Goal: Obtain resource: Obtain resource

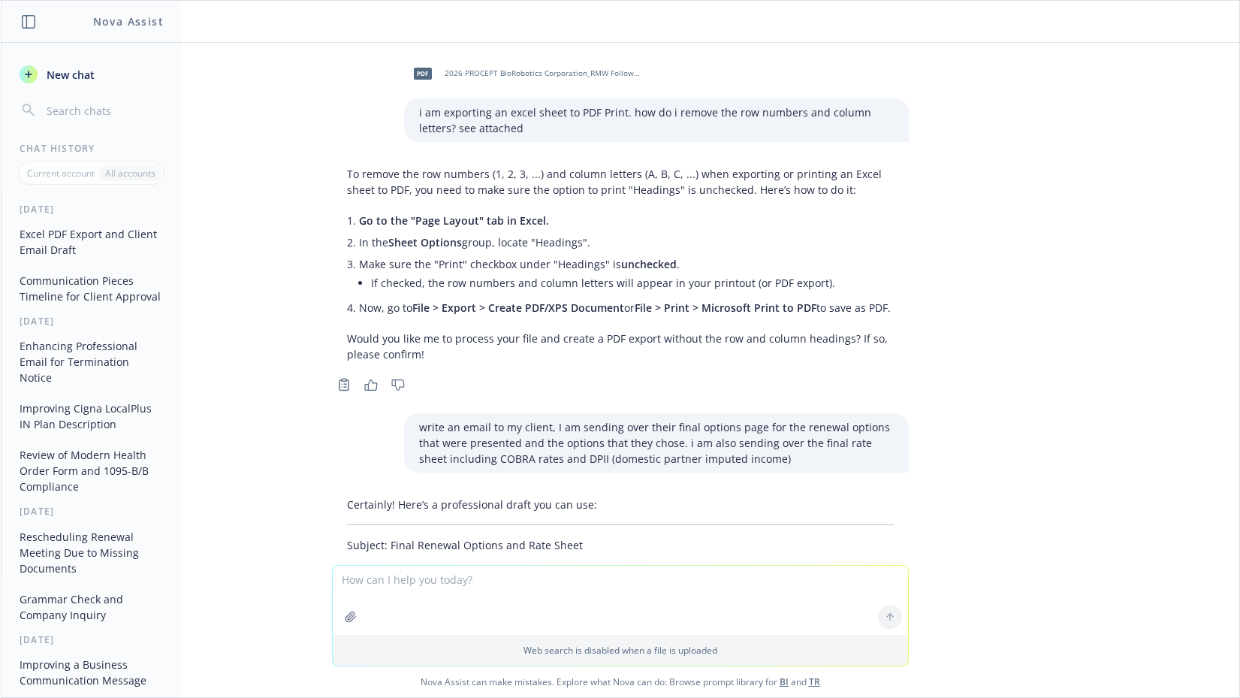
scroll to position [1152, 0]
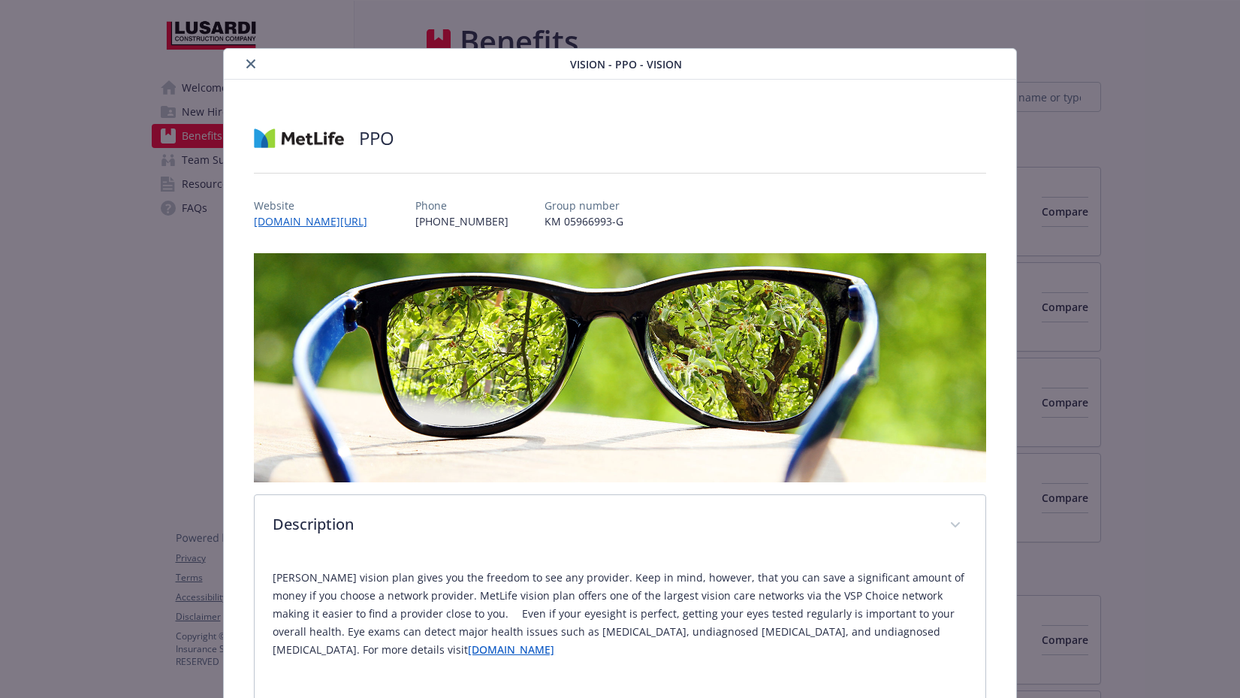
scroll to position [608, 0]
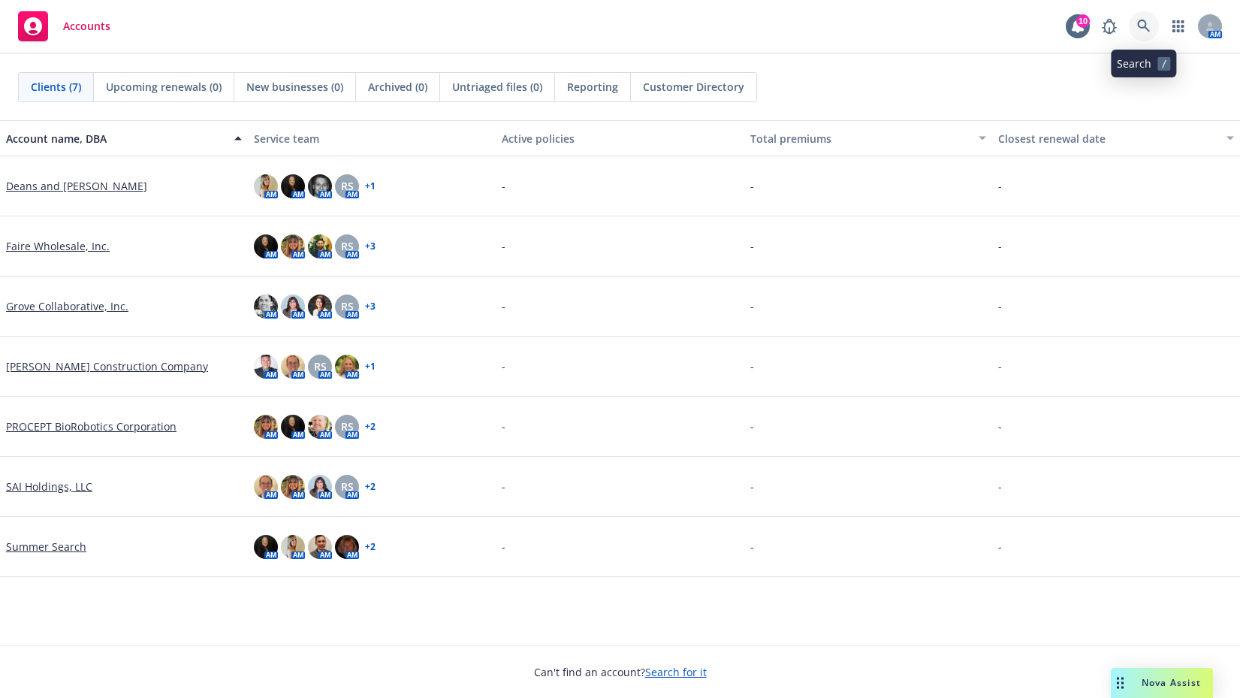
click at [1144, 20] on icon at bounding box center [1144, 27] width 14 height 14
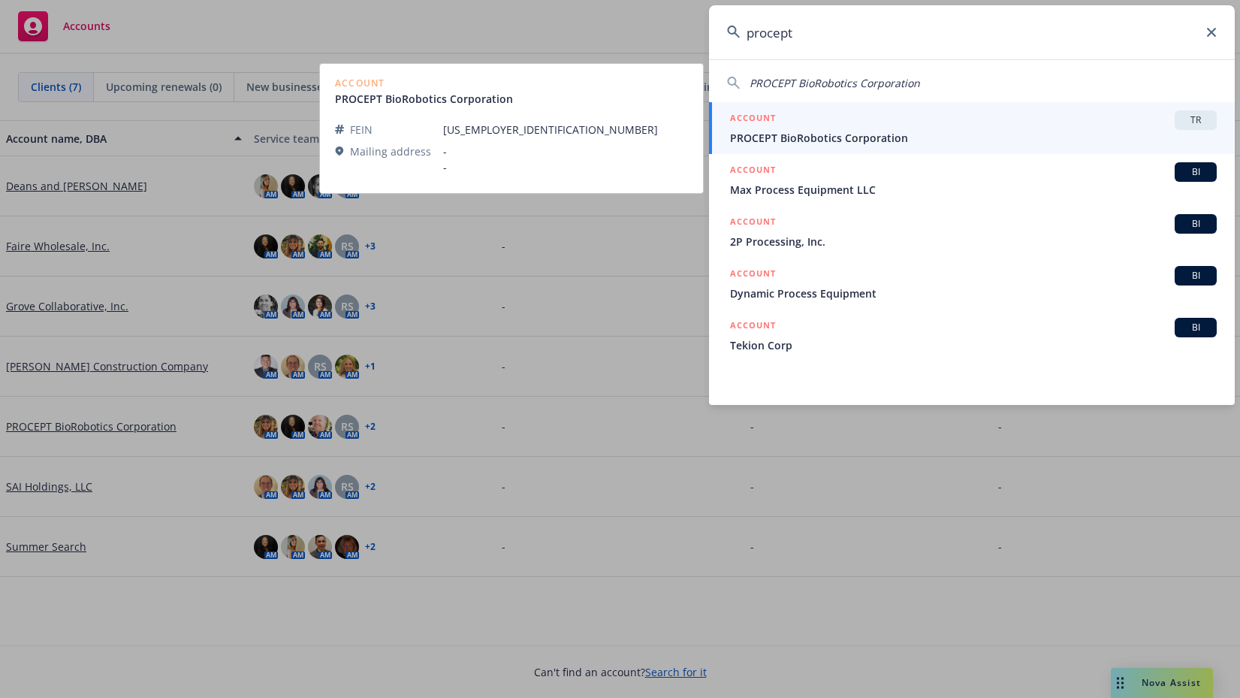
type input "procept"
click at [956, 116] on div "ACCOUNT TR" at bounding box center [973, 120] width 487 height 20
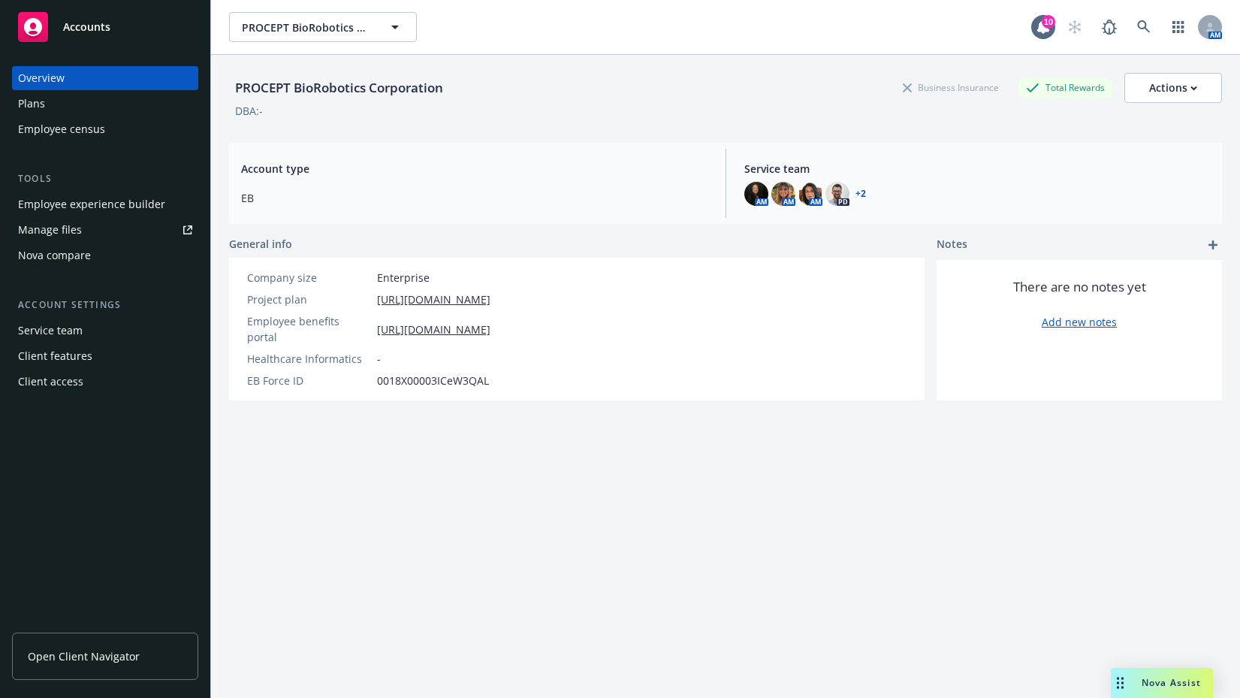
click at [95, 223] on link "Manage files" at bounding box center [105, 230] width 186 height 24
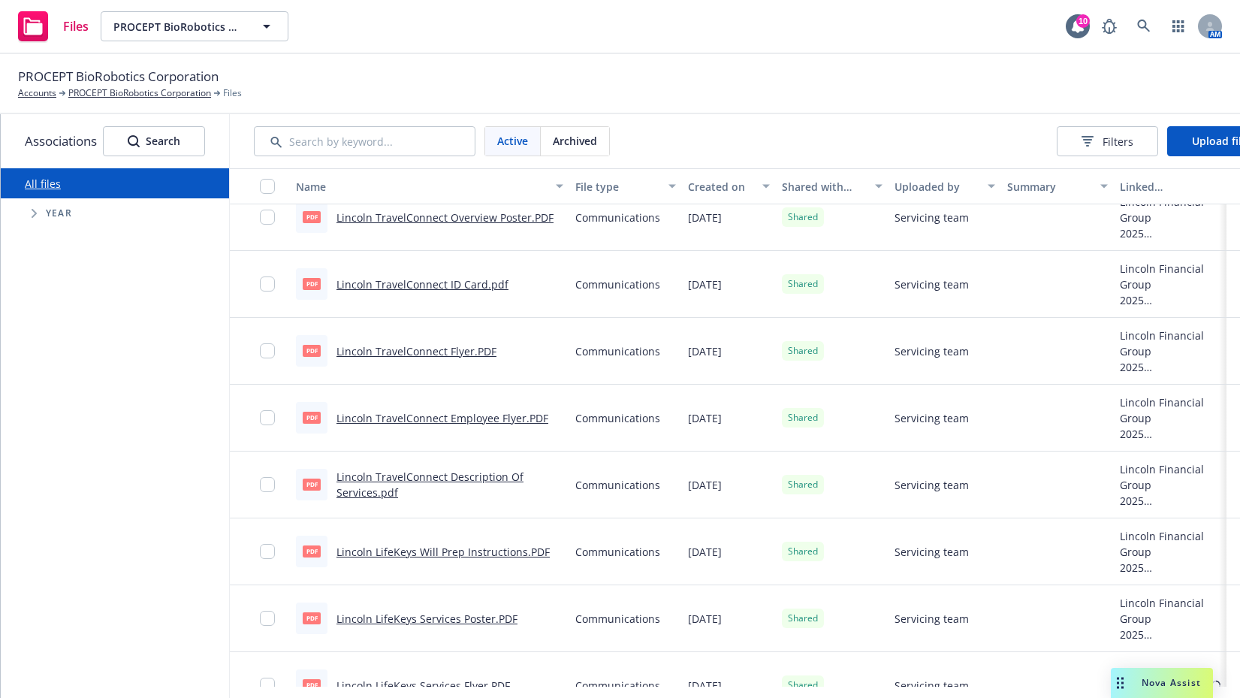
scroll to position [1677, 0]
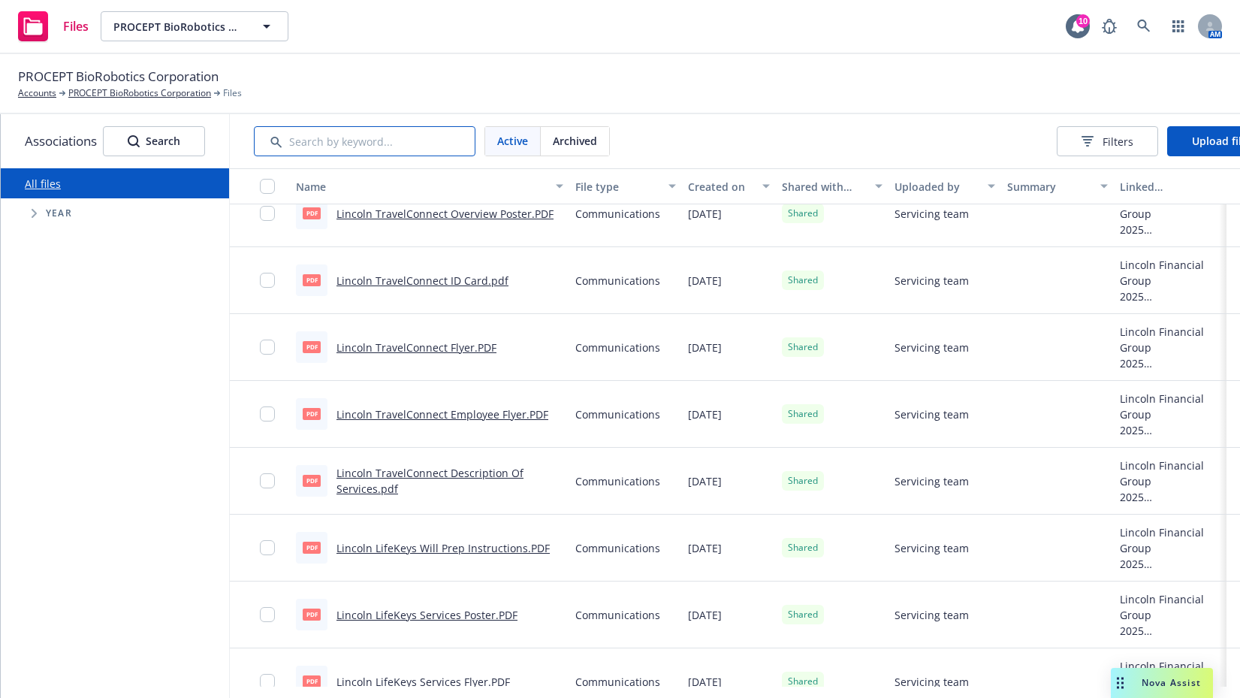
click at [408, 151] on input "Search by keyword..." at bounding box center [365, 141] width 222 height 30
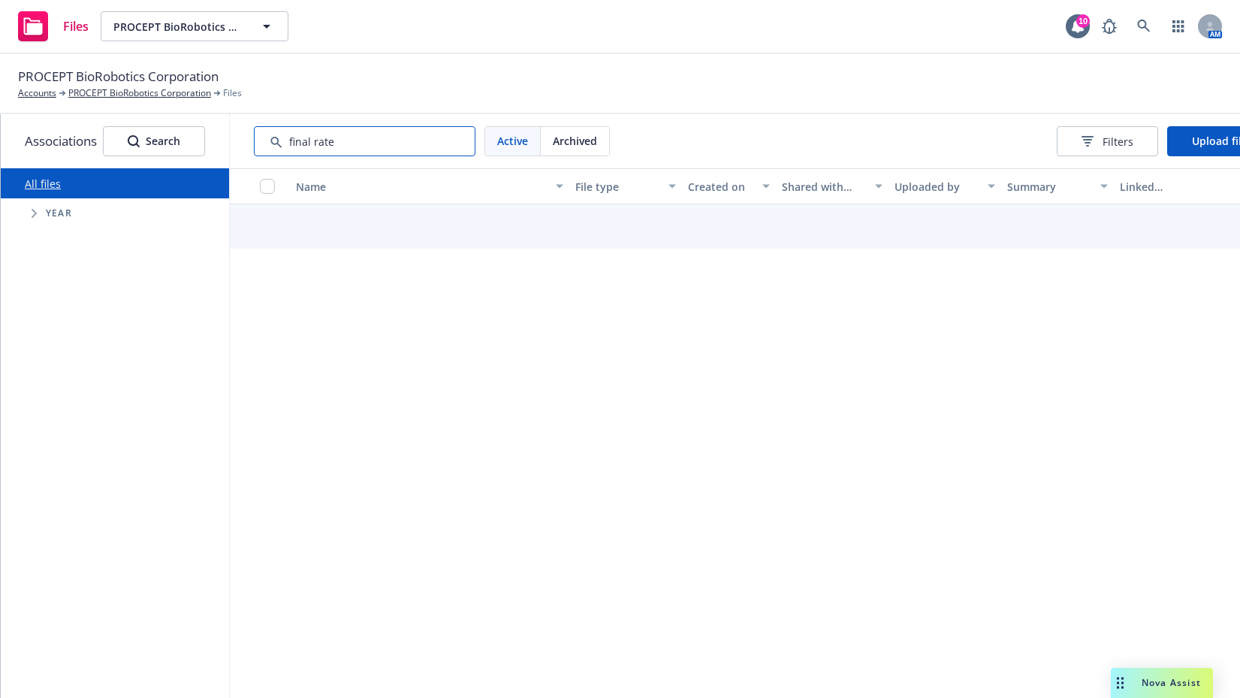
type input "final rate"
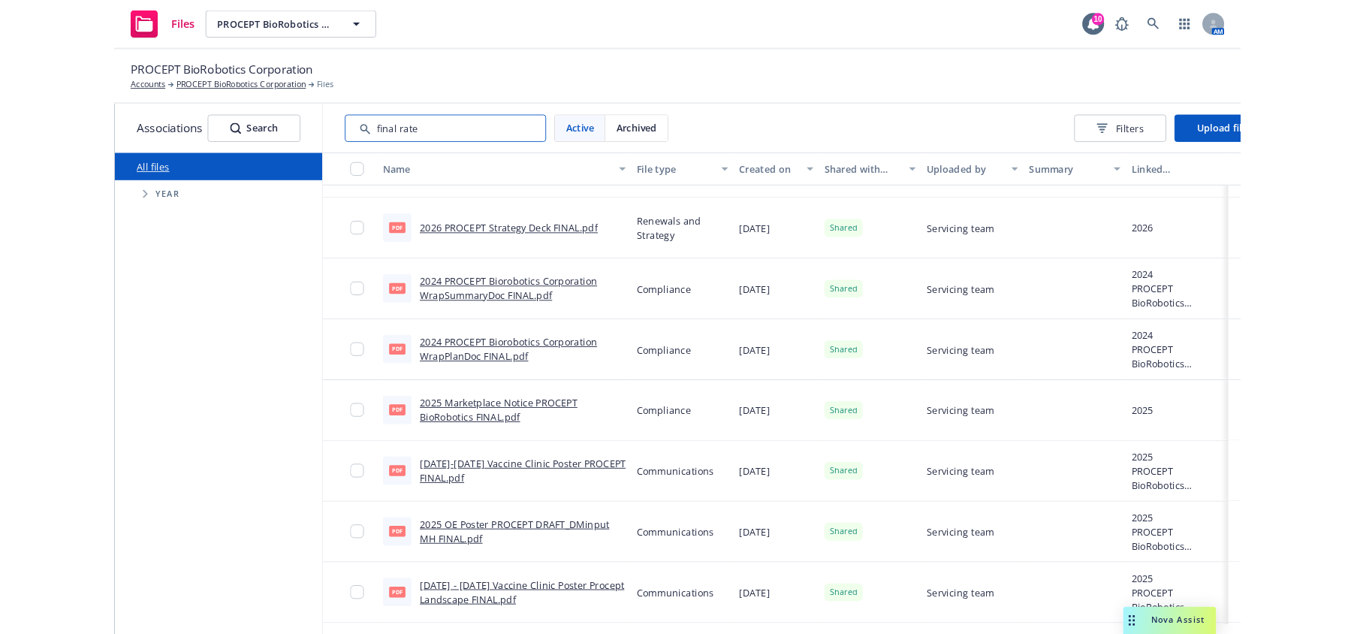
scroll to position [0, 0]
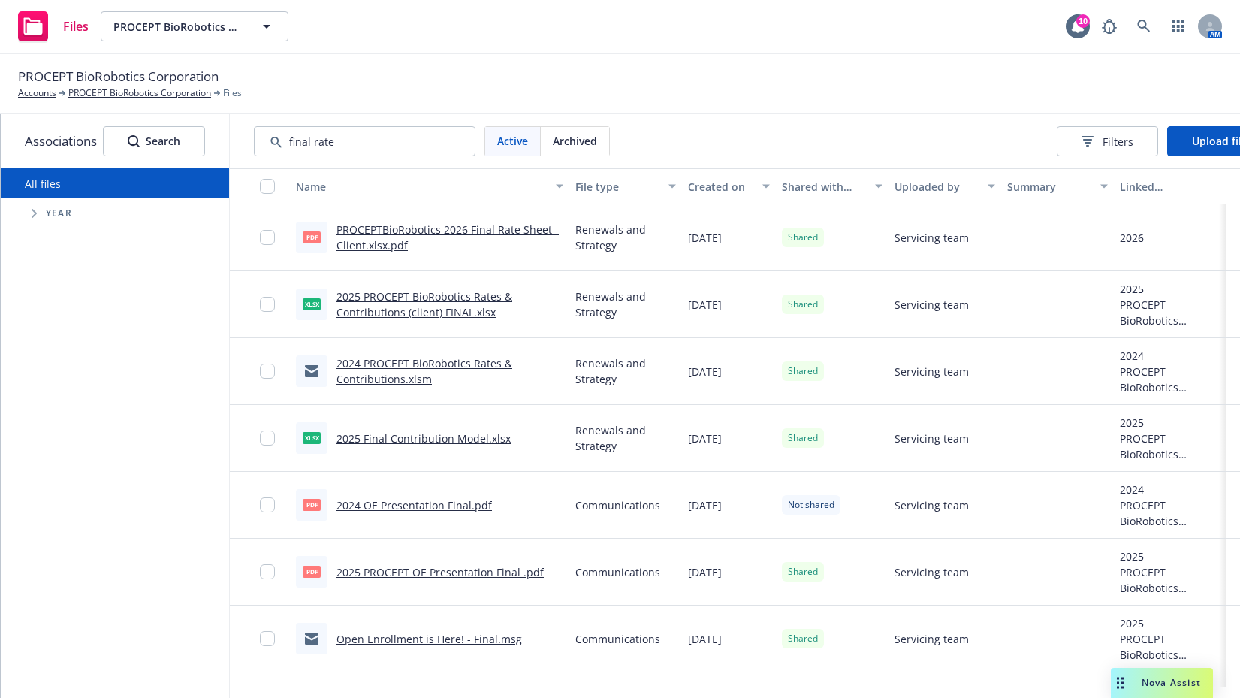
click at [814, 234] on span "Shared" at bounding box center [803, 238] width 30 height 14
click at [812, 237] on span "Shared" at bounding box center [803, 238] width 30 height 14
click at [473, 295] on link "2025 PROCEPT BioRobotics Rates & Contributions (client) FINAL.xlsx" at bounding box center [424, 304] width 176 height 30
click at [1219, 140] on span "Upload files" at bounding box center [1222, 141] width 61 height 14
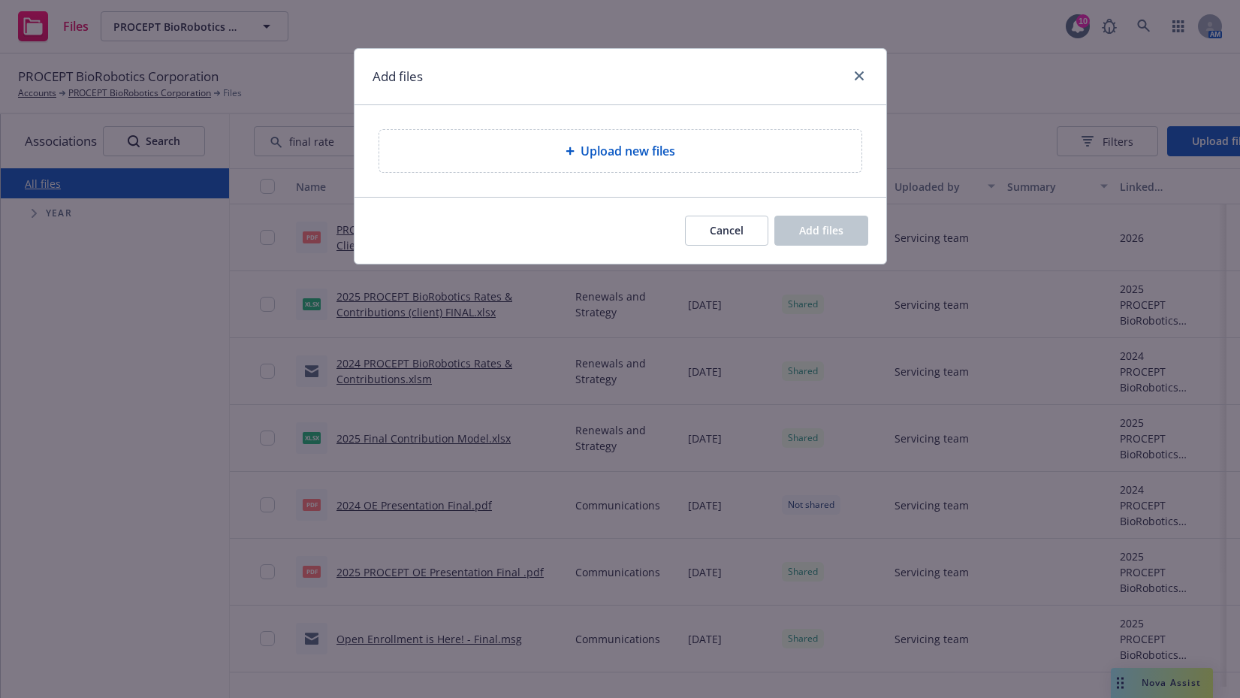
click at [743, 141] on div "Upload new files" at bounding box center [620, 151] width 482 height 42
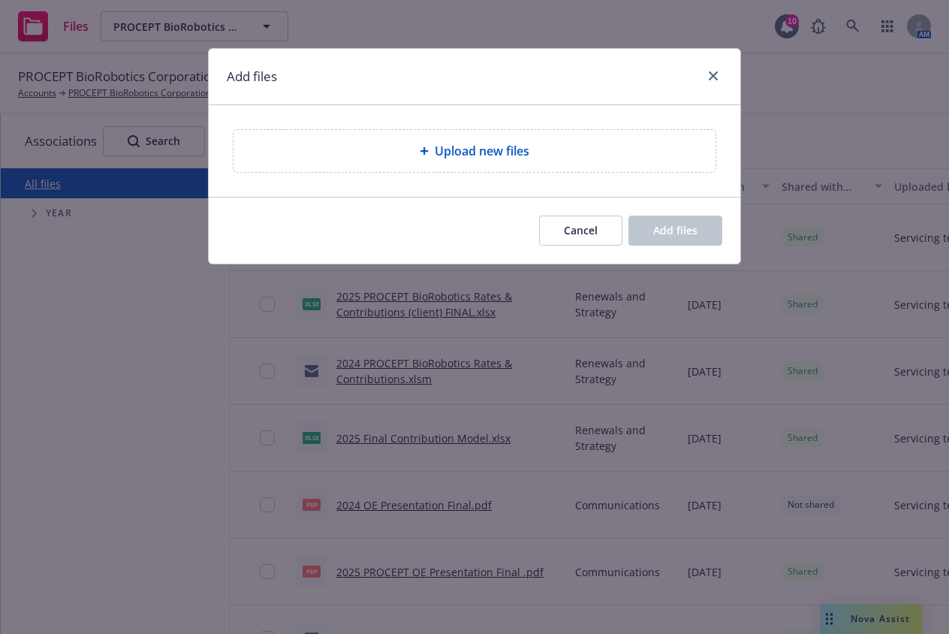
click at [484, 156] on span "Upload new files" at bounding box center [482, 151] width 95 height 18
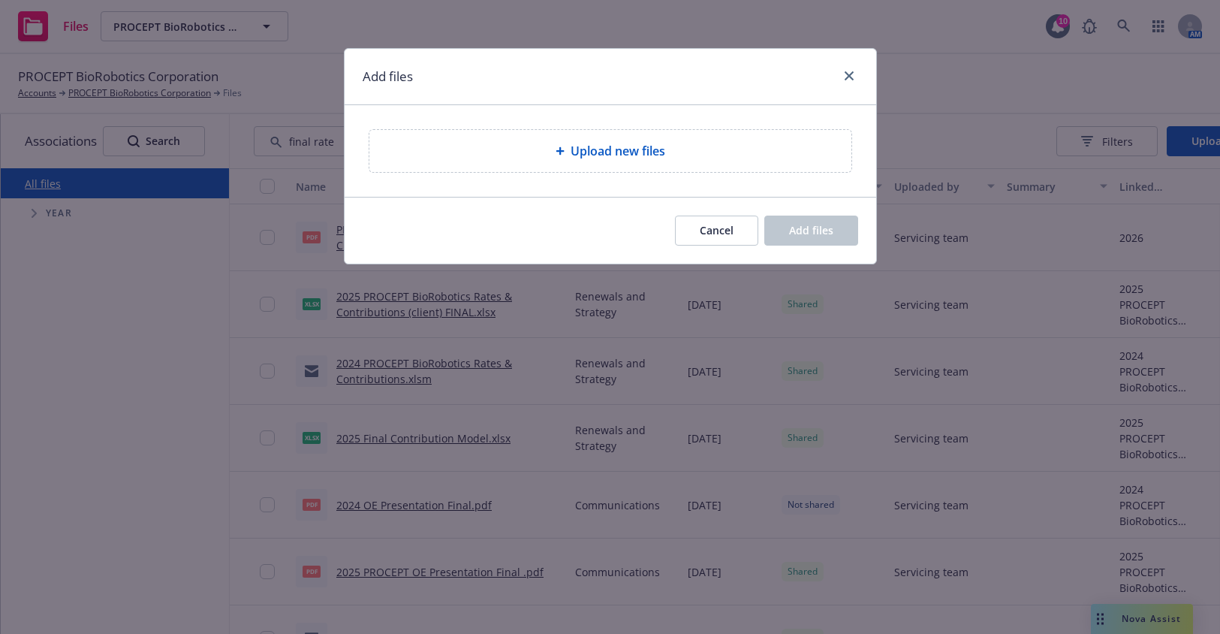
click at [613, 154] on span "Upload new files" at bounding box center [618, 151] width 95 height 18
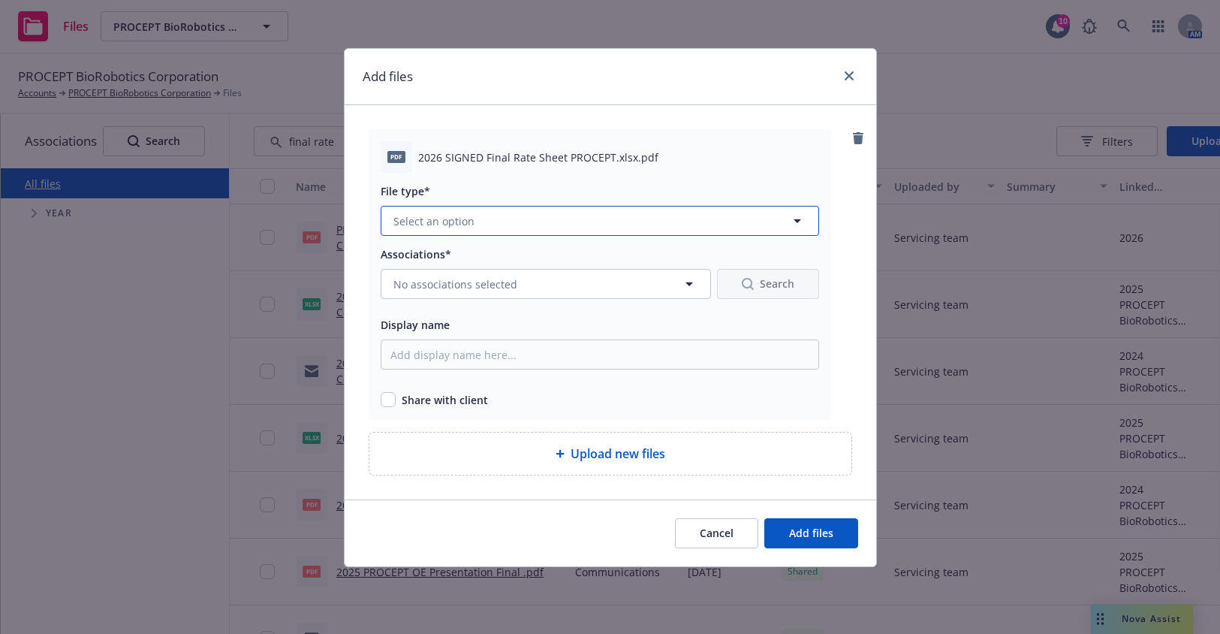
click at [620, 223] on button "Select an option" at bounding box center [600, 221] width 439 height 30
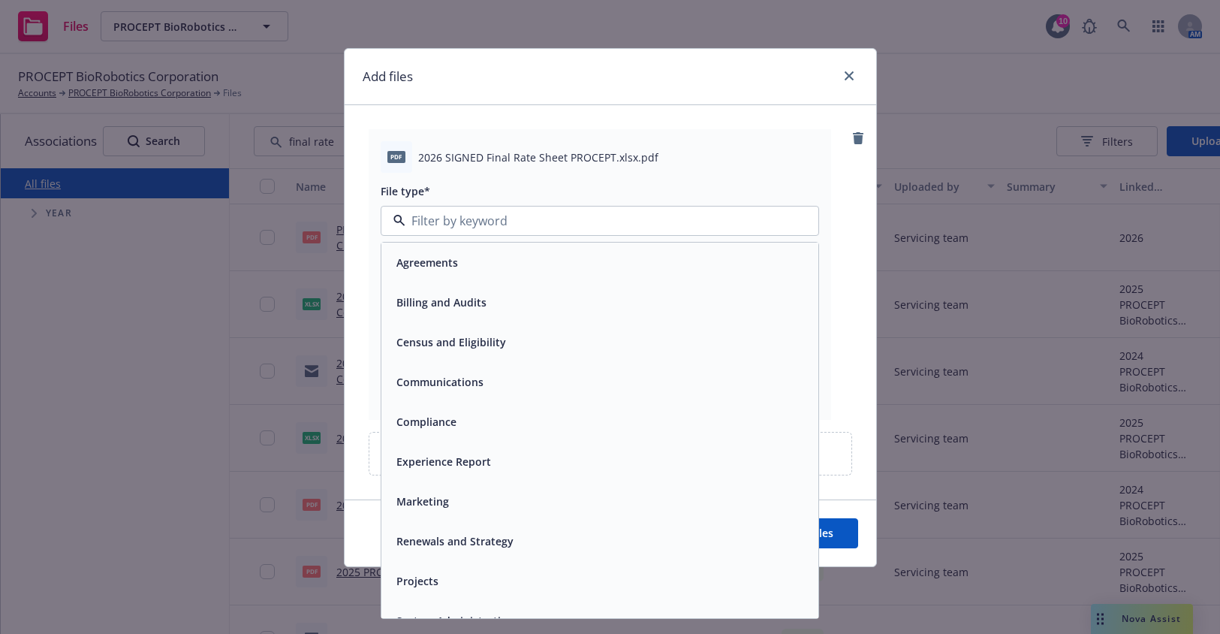
click at [460, 550] on div "Renewals and Strategy" at bounding box center [453, 541] width 126 height 22
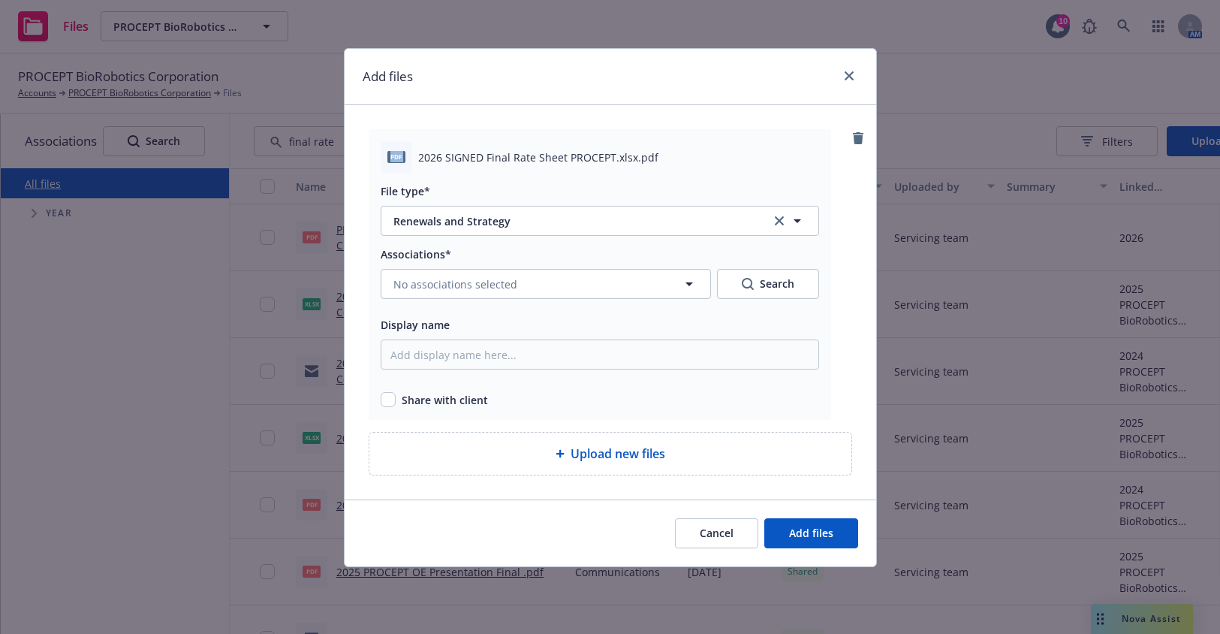
drag, startPoint x: 549, startPoint y: 90, endPoint x: 515, endPoint y: 147, distance: 66.3
click at [515, 147] on div "Add files pdf 2026 SIGNED Final Rate Sheet PROCEPT.xlsx.pdf File type* Renewals…" at bounding box center [610, 307] width 533 height 519
click at [849, 77] on icon "close" at bounding box center [849, 75] width 9 height 9
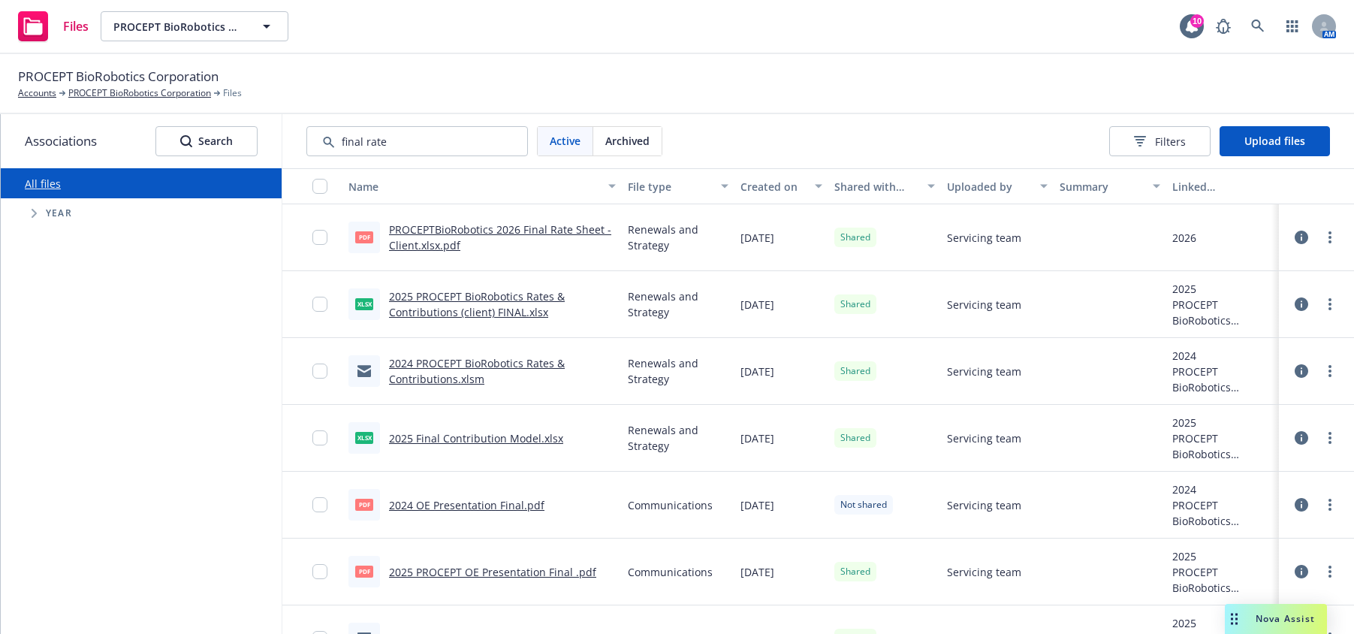
click at [754, 241] on span "09/17/2025" at bounding box center [757, 238] width 34 height 16
click at [1239, 234] on circle "more" at bounding box center [1329, 232] width 3 height 3
click at [1239, 234] on div at bounding box center [1316, 237] width 45 height 30
click at [1239, 234] on icon at bounding box center [1302, 238] width 14 height 14
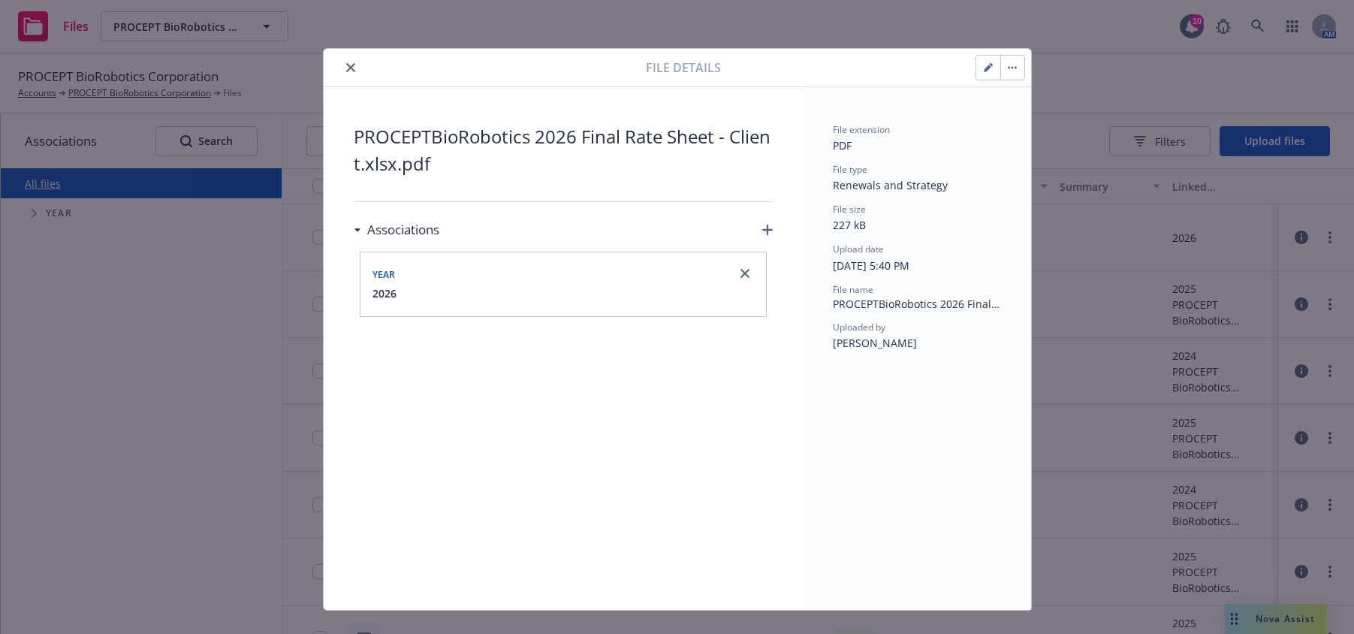
click at [346, 63] on icon "close" at bounding box center [350, 67] width 9 height 9
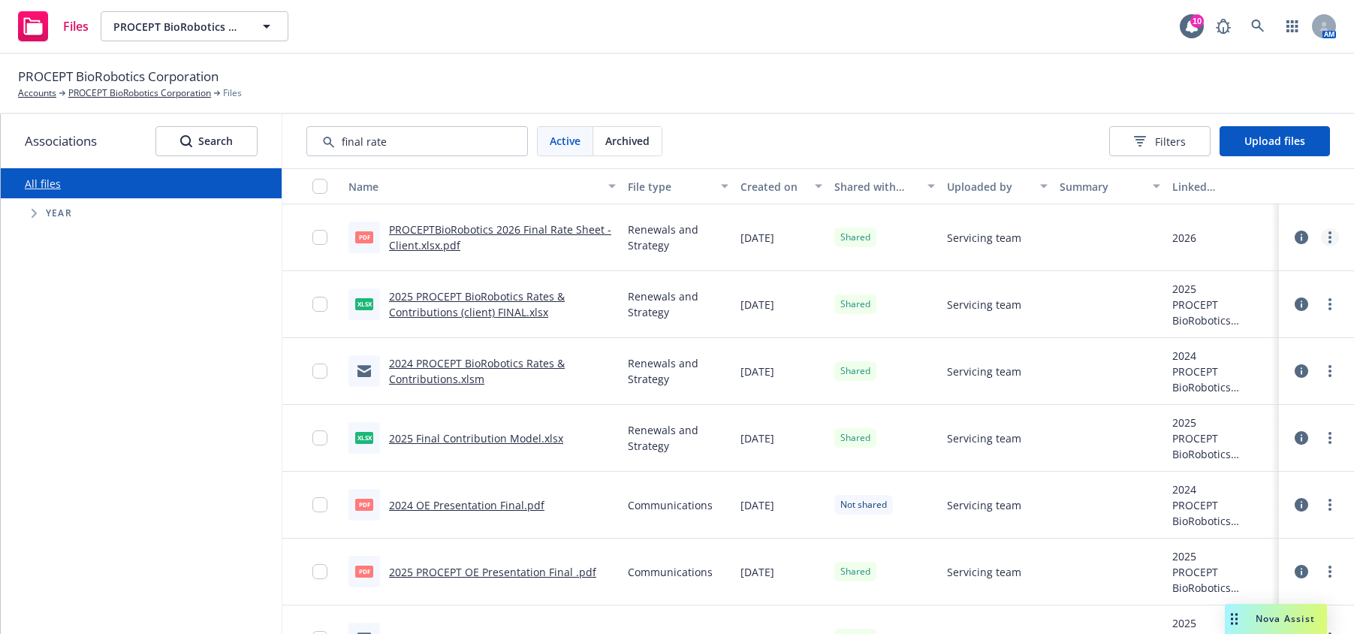
click at [1239, 240] on icon "more" at bounding box center [1329, 237] width 3 height 12
click at [1234, 351] on link "Edit" at bounding box center [1240, 358] width 149 height 30
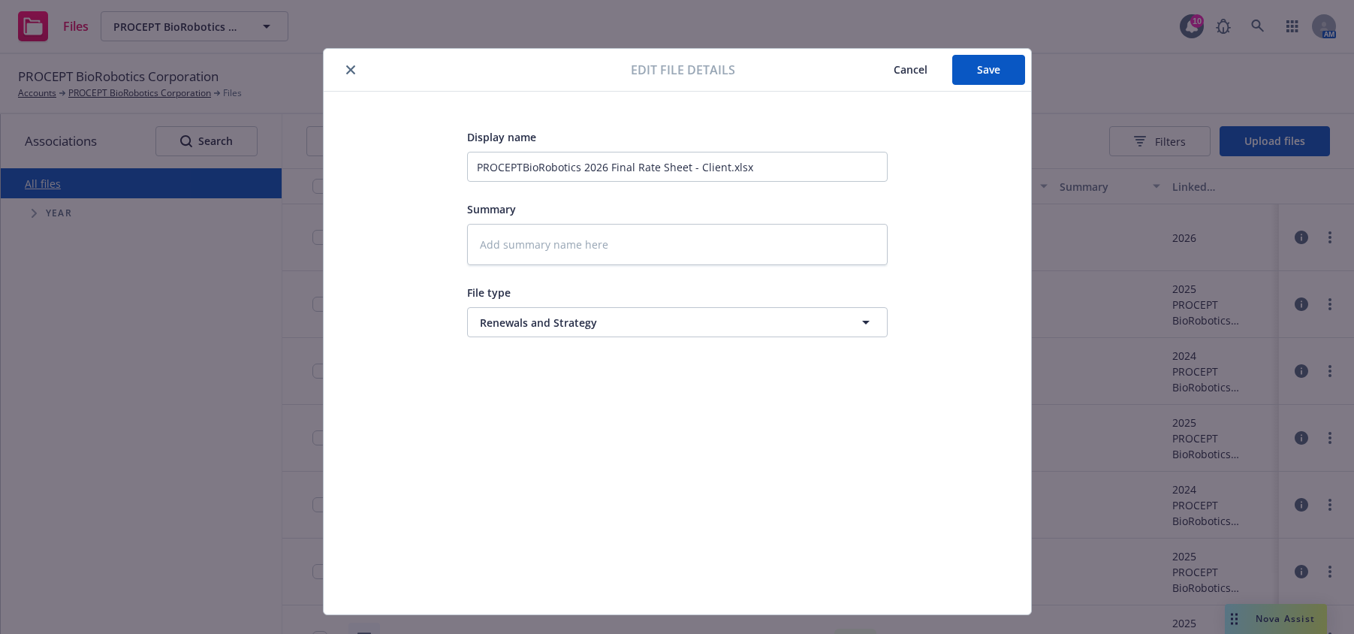
type textarea "x"
click at [469, 163] on input "PROCEPTBioRobotics 2026 Final Rate Sheet - Client.xlsx" at bounding box center [677, 167] width 421 height 30
drag, startPoint x: 572, startPoint y: 166, endPoint x: 451, endPoint y: 164, distance: 120.9
click at [451, 164] on div "Display name PROCEPTBioRobotics 2026 Final Rate Sheet - Client.xlsx Summary Fil…" at bounding box center [677, 353] width 647 height 451
type input "2026 Final Rate Sheet - Client.xlsx"
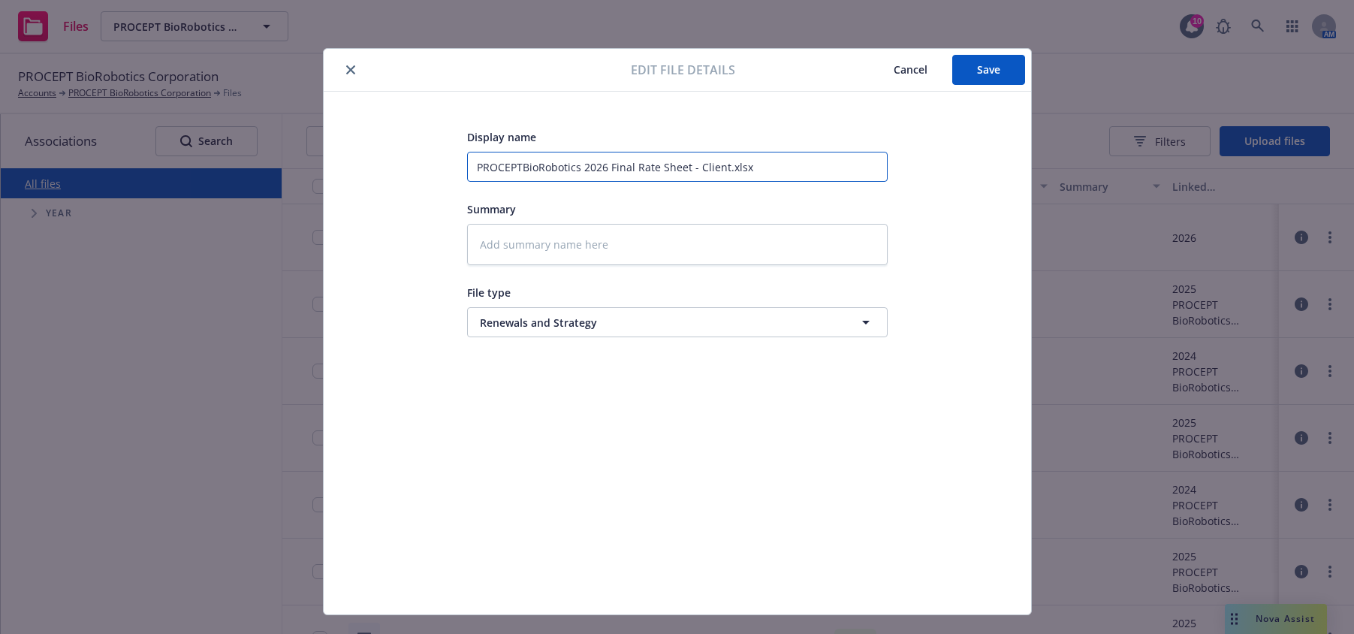
type textarea "x"
click at [606, 167] on input "2026 Final Rate Sheet - Client.xlsx" at bounding box center [677, 167] width 421 height 30
type input "2026 Final Rate Sheet - P.xlsx"
type textarea "x"
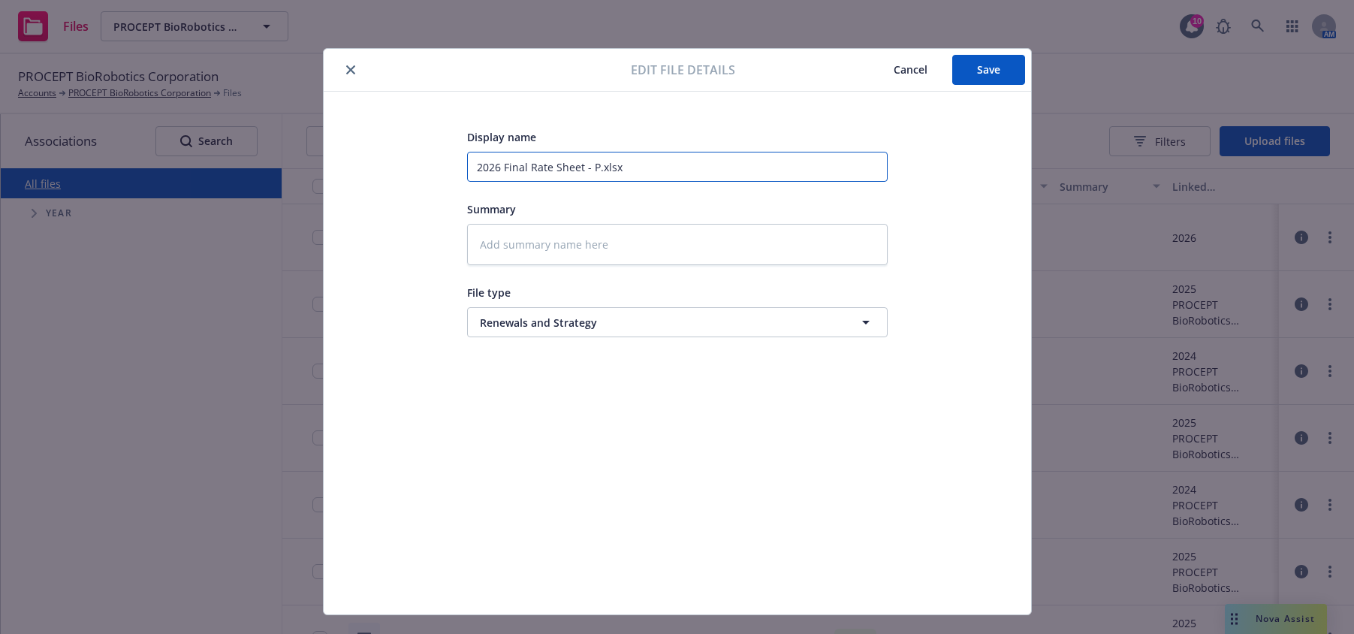
type input "2026 Final Rate Sheet - PR.xlsx"
type textarea "x"
type input "2026 Final Rate Sheet - PRO.xlsx"
type textarea "x"
type input "2026 Final Rate Sheet - PROC.xlsx"
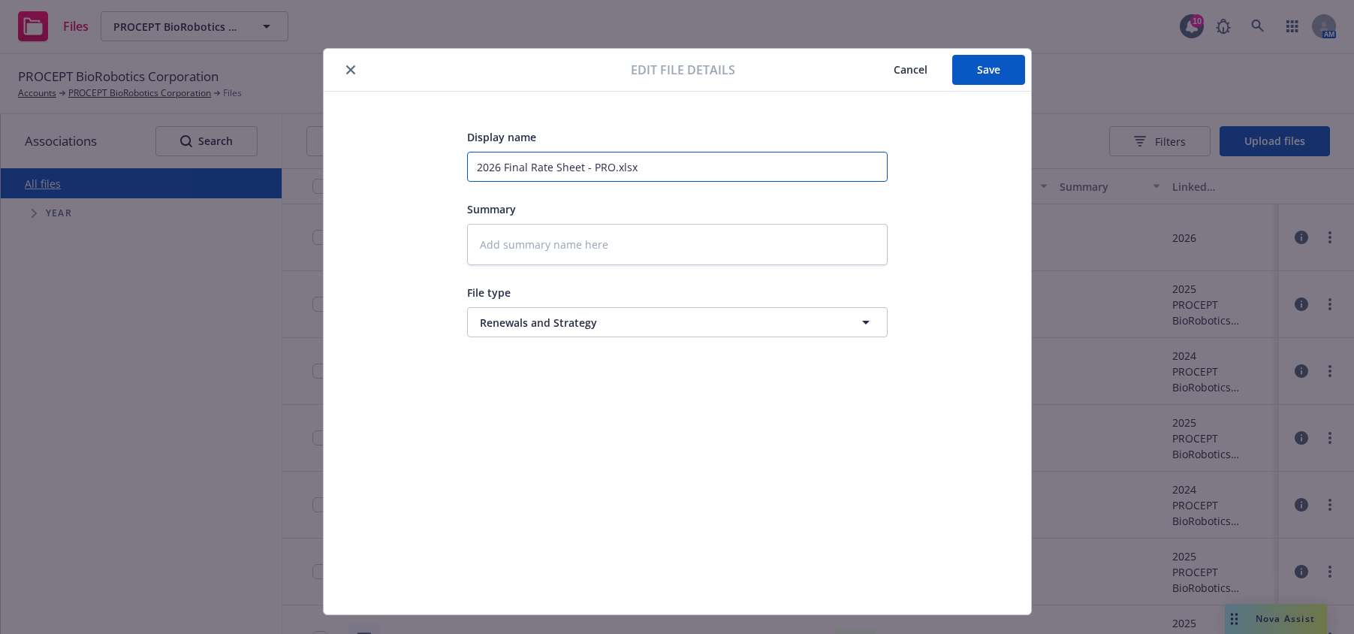
type textarea "x"
type input "2026 Final Rate Sheet - PROCE.xlsx"
type textarea "x"
type input "2026 Final Rate Sheet - PROCEP.xlsx"
type textarea "x"
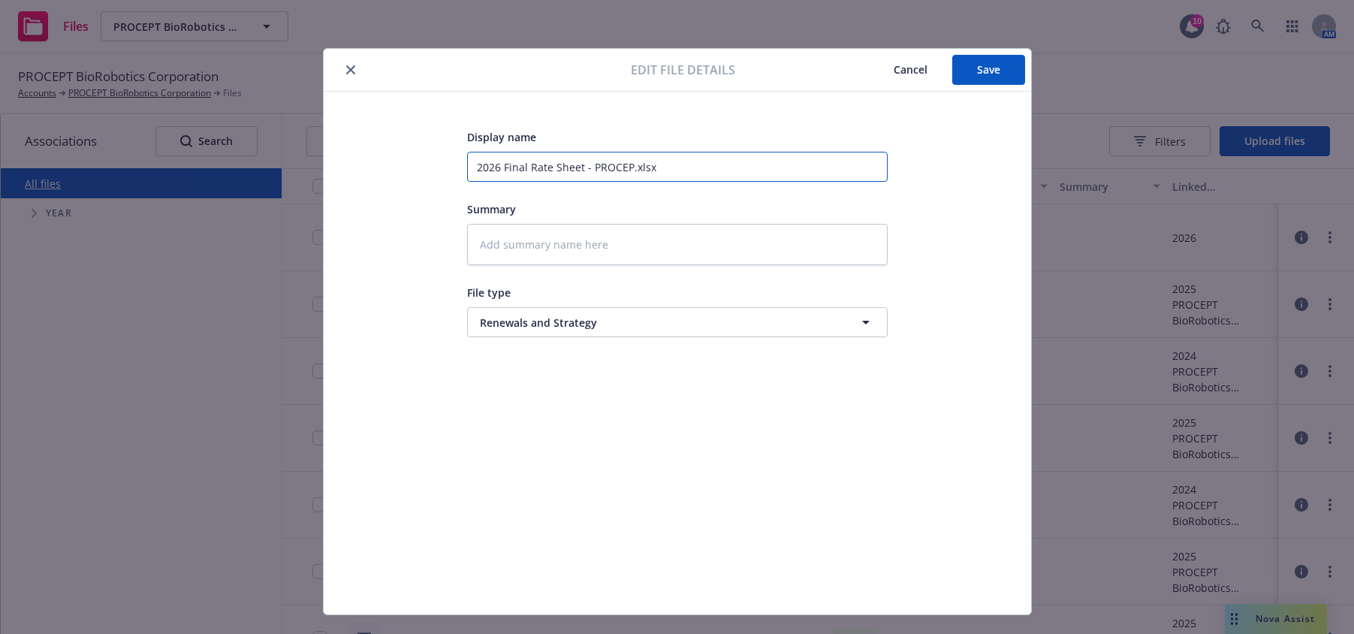
type input "2026 Final Rate Sheet - PROCEPT.xlsx"
type textarea "x"
type input "2026 Final Rate Sheet - PROCEPT.xlsx"
click at [984, 76] on span "Save" at bounding box center [988, 69] width 23 height 14
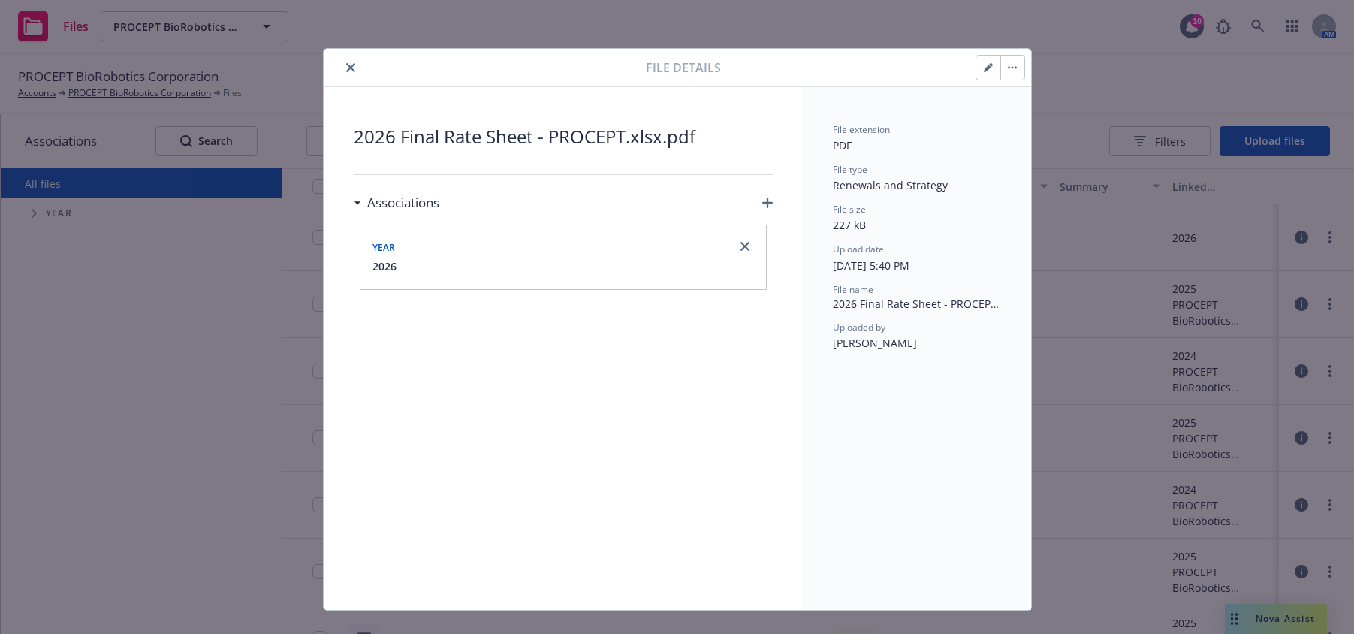
click at [348, 64] on icon "close" at bounding box center [350, 67] width 9 height 9
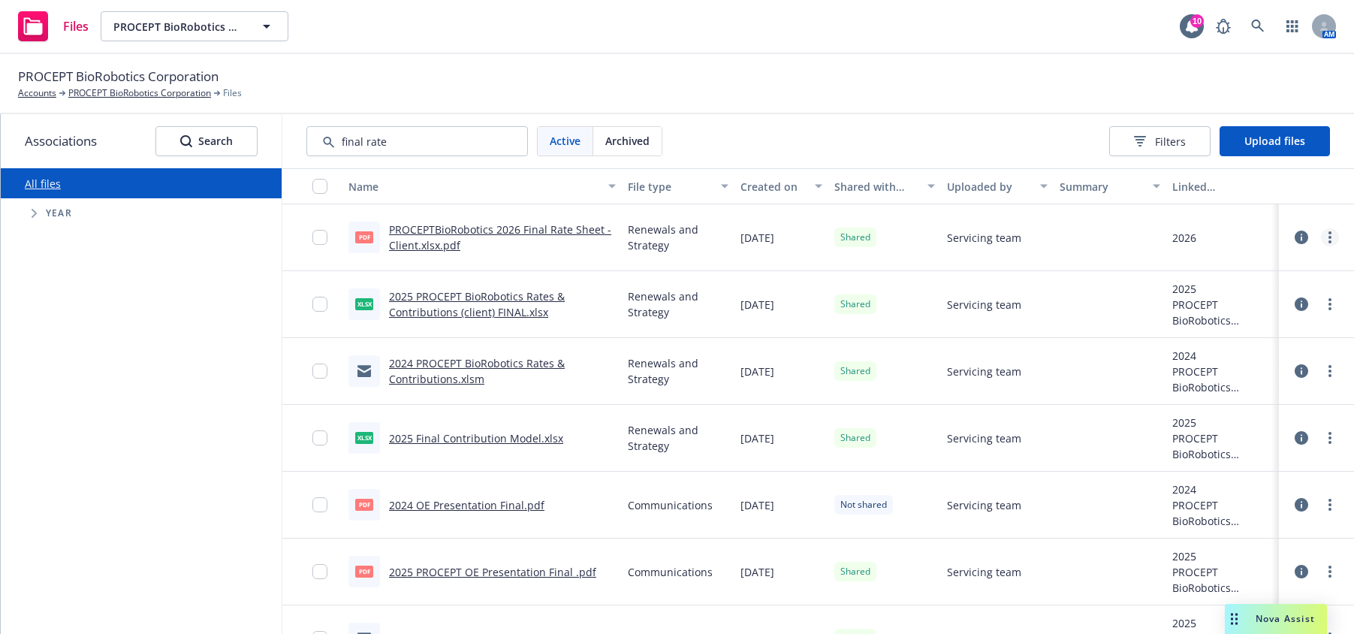
click at [1239, 240] on link "more" at bounding box center [1330, 237] width 18 height 18
click at [1225, 352] on link "Edit" at bounding box center [1240, 358] width 149 height 30
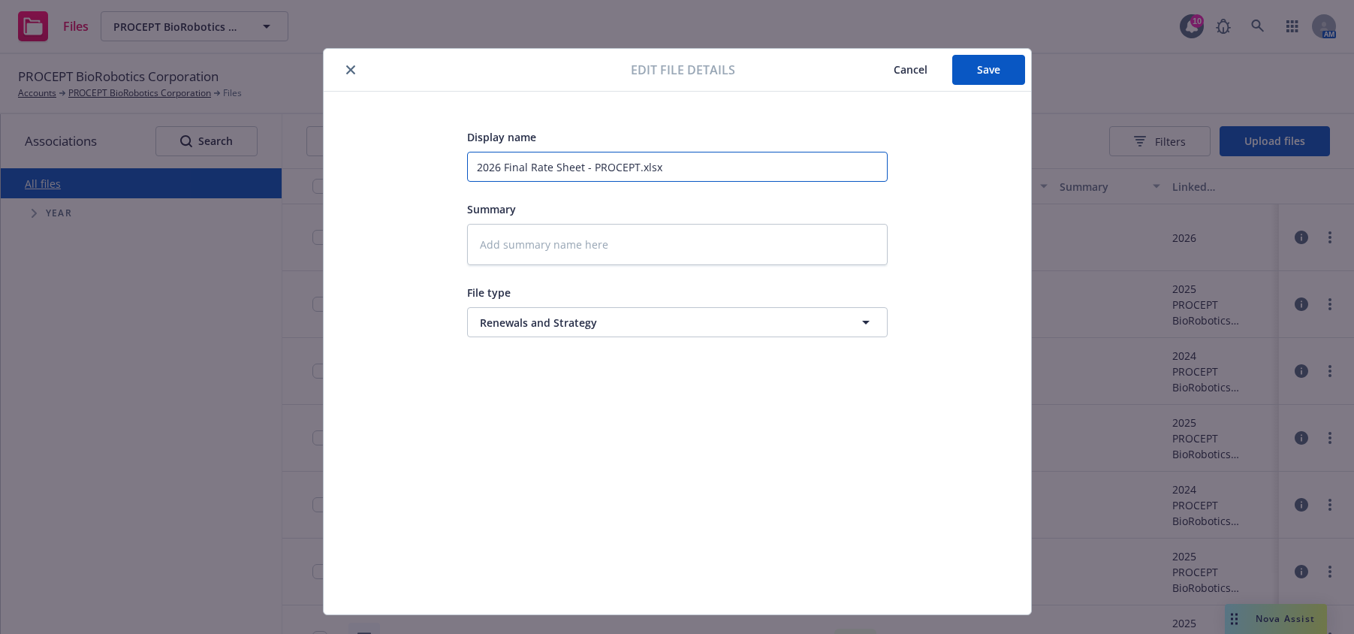
click at [499, 164] on input "2026 Final Rate Sheet - PROCEPT.xlsx" at bounding box center [677, 167] width 421 height 30
type textarea "x"
type input "2026 PFinal Rate Sheet - PROCEPT.xlsx"
type textarea "x"
type input "2026 PRFinal Rate Sheet - PROCEPT.xlsx"
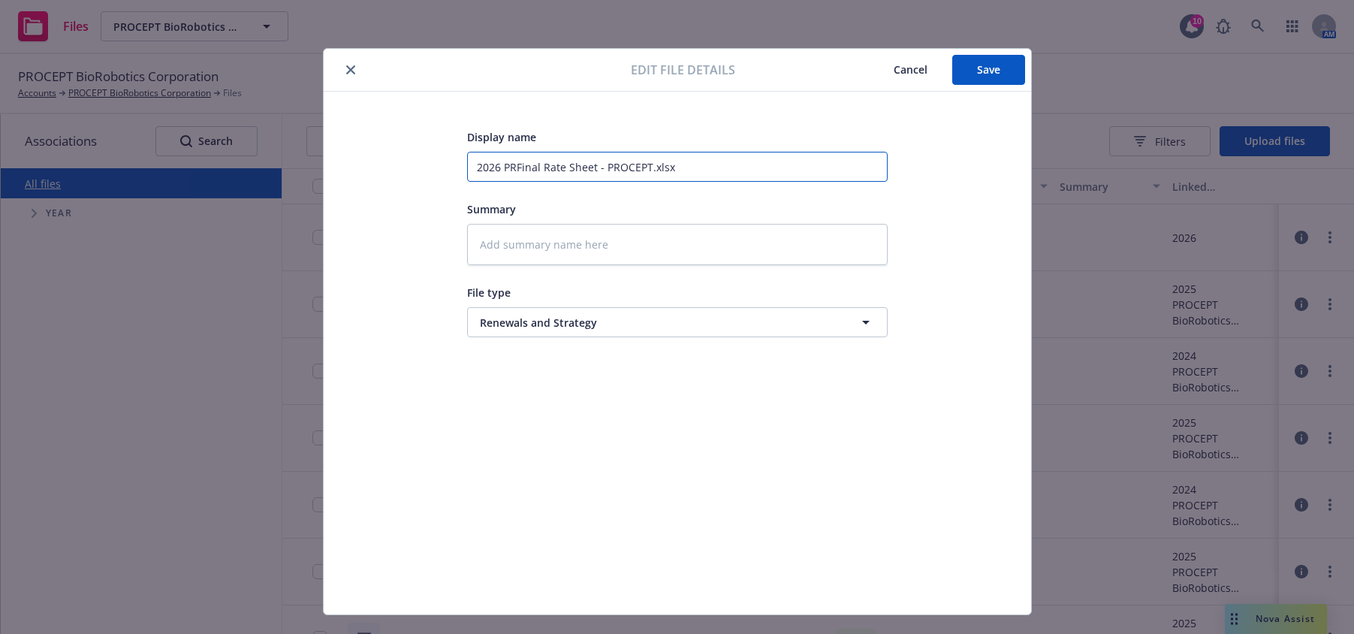
type textarea "x"
type input "2026 PROFinal Rate Sheet - PROCEPT.xlsx"
type textarea "x"
type input "2026 PROCFinal Rate Sheet - PROCEPT.xlsx"
type textarea "x"
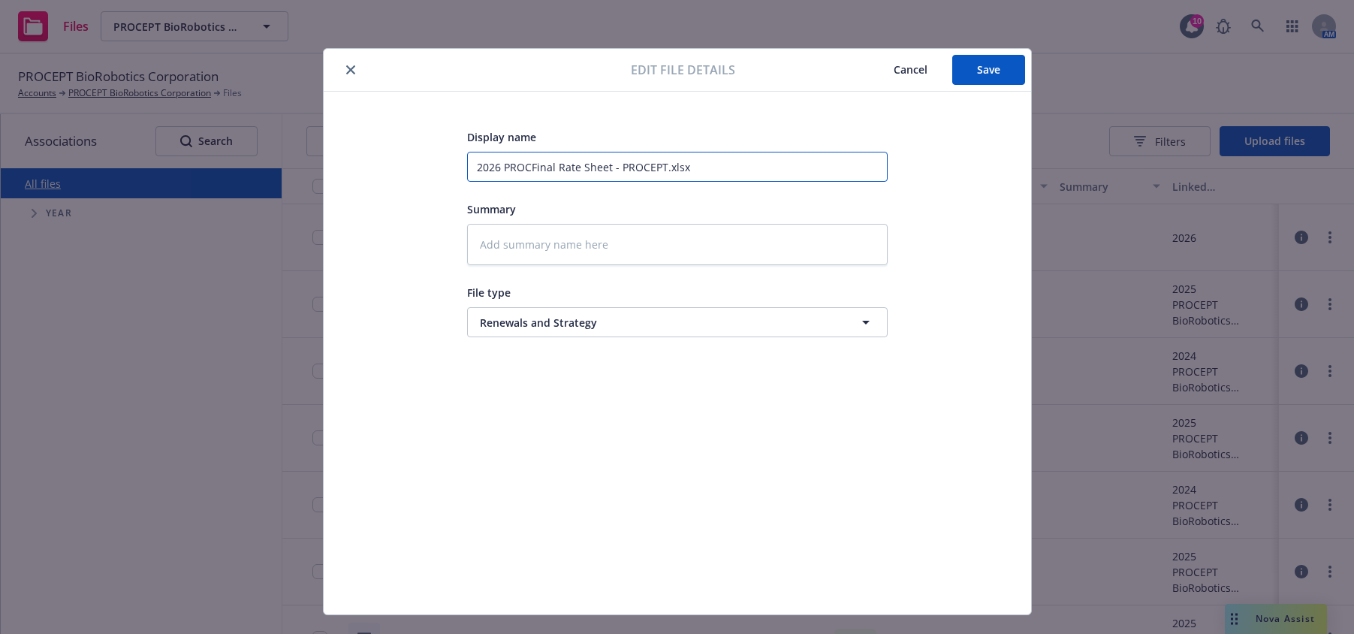
type input "2026 PROCEFinal Rate Sheet - PROCEPT.xlsx"
type textarea "x"
type input "2026 PROCEPFinal Rate Sheet - PROCEPT.xlsx"
type textarea "x"
type input "2026 PROCEPTFinal Rate Sheet - PROCEPT.xlsx"
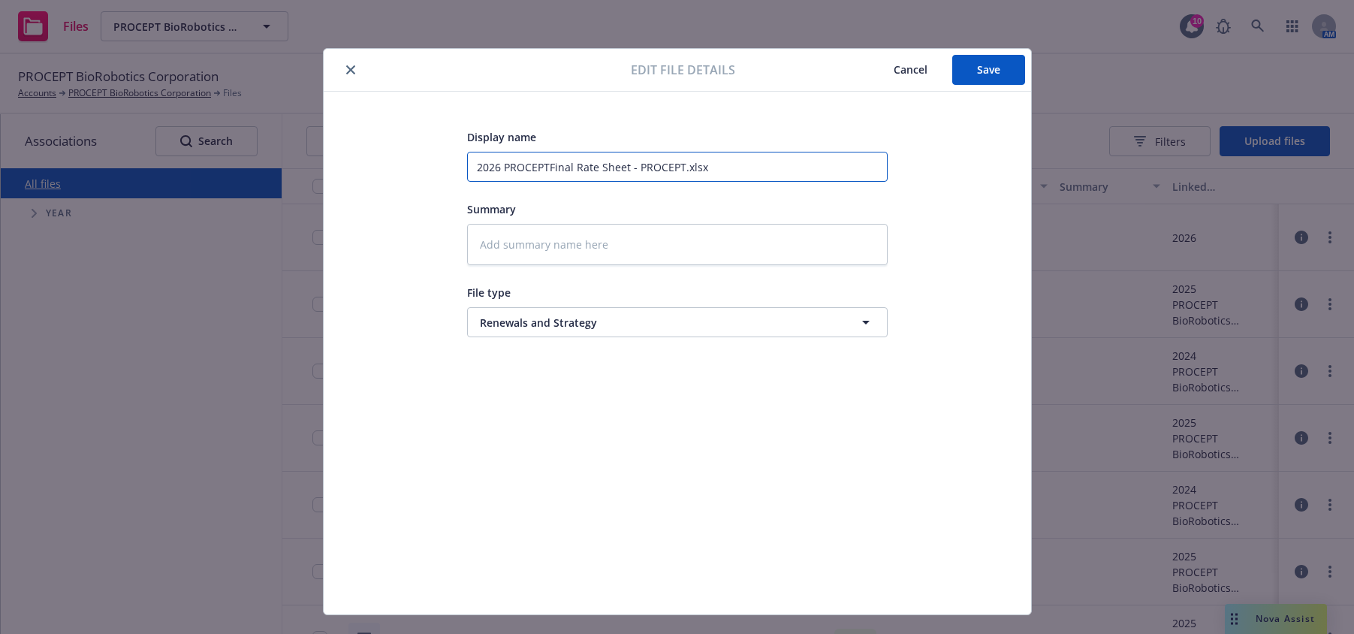
type textarea "x"
type input "2026 PROCEPT Final Rate Sheet - PROCEPT.xlsx"
type textarea "x"
type input "2026 PROCEPT BFinal Rate Sheet - PROCEPT.xlsx"
type textarea "x"
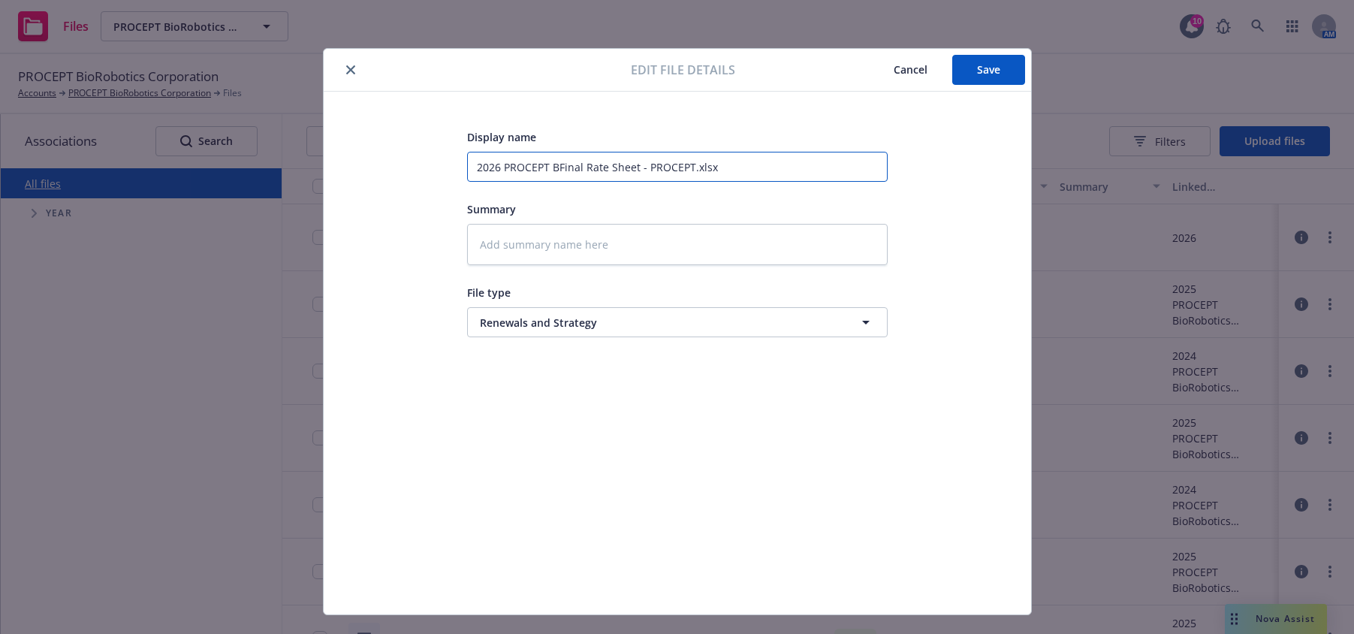
type input "2026 PROCEPT BiFinal Rate Sheet - PROCEPT.xlsx"
type textarea "x"
type input "2026 PROCEPT BioRFinal Rate Sheet - PROCEPT.xlsx"
type textarea "x"
type input "2026 PROCEPT BioRoFinal Rate Sheet - PROCEPT.xlsx"
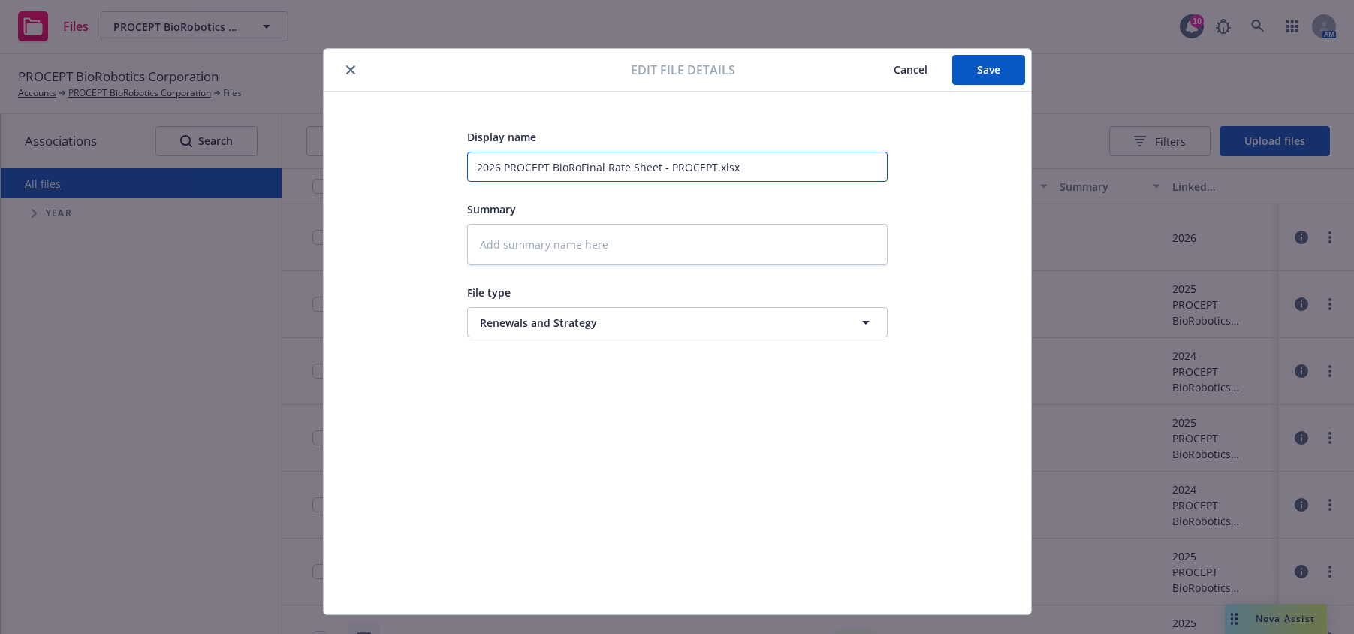
type textarea "x"
type input "2026 PROCEPT BioRobFinal Rate Sheet - PROCEPT.xlsx"
type textarea "x"
type input "2026 PROCEPT BioRoboFinal Rate Sheet - PROCEPT.xlsx"
type textarea "x"
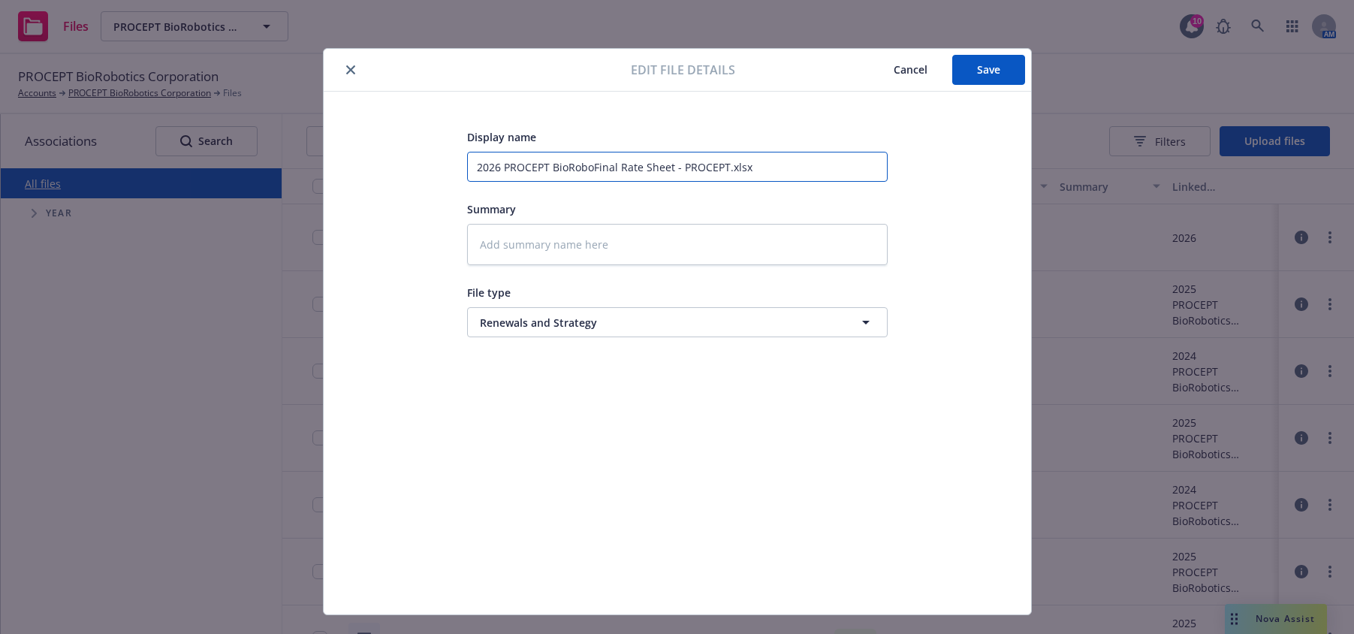
type input "2026 PROCEPT BioRobotFinal Rate Sheet - PROCEPT.xlsx"
type textarea "x"
type input "2026 PROCEPT BioRobotiFinal Rate Sheet - PROCEPT.xlsx"
type textarea "x"
type input "2026 PROCEPT BioRoboticFinal Rate Sheet - PROCEPT.xlsx"
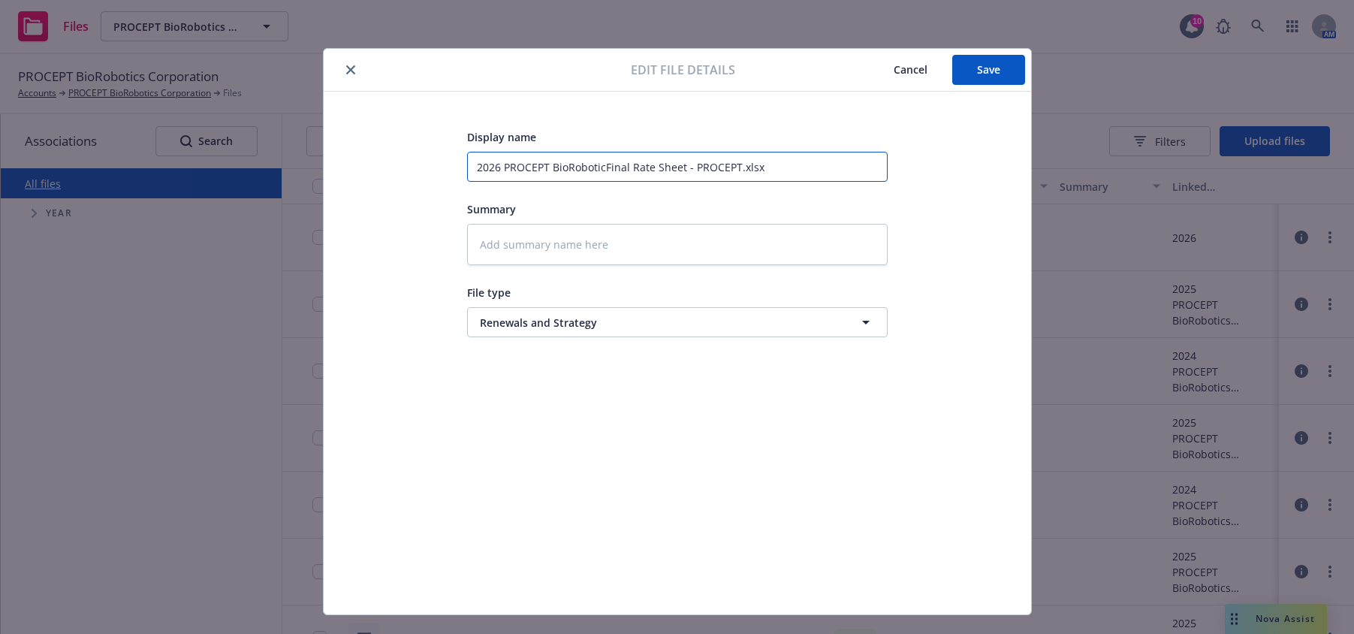
type textarea "x"
type input "2026 PROCEPT BioRoboticsFinal Rate Sheet - PROCEPT.xlsx"
type textarea "x"
click at [622, 164] on input "2026 PROCEPT BioRobotics Final Rate Sheet - PROCEPT.xlsx" at bounding box center [677, 167] width 421 height 30
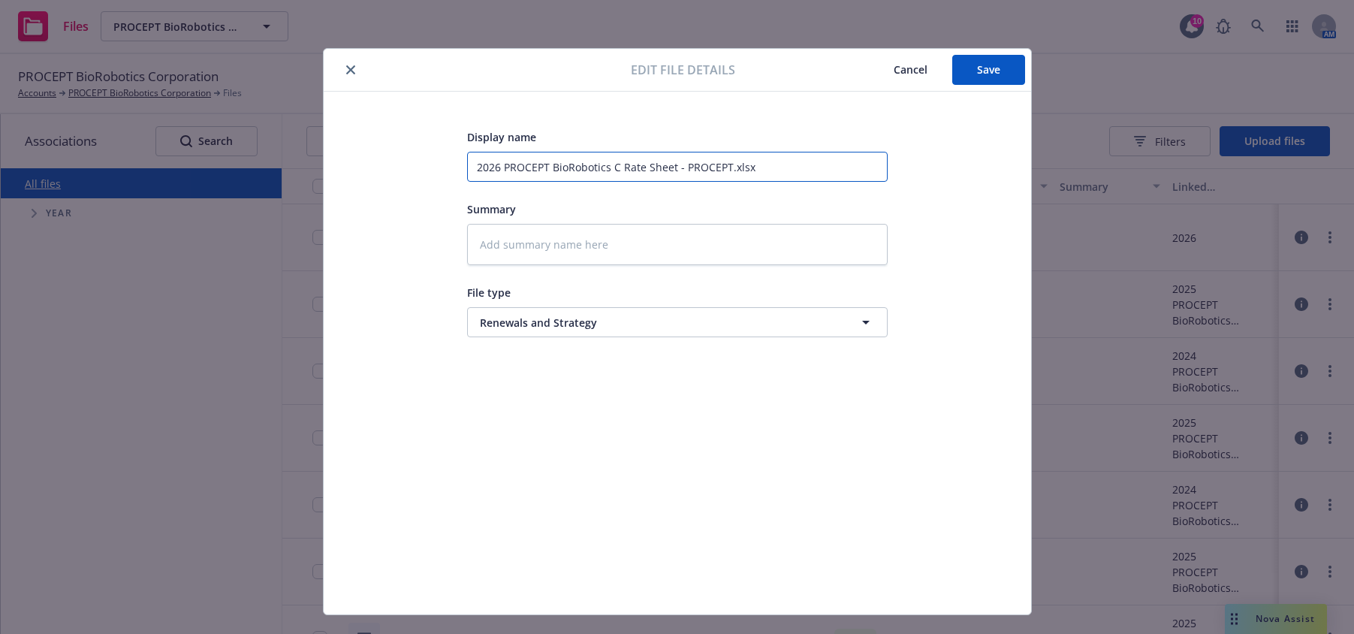
type input "2026 PROCEPT BioRobotics CA Rate Sheet - PROCEPT.xlsx"
type textarea "x"
type input "2026 PROCEPT BioRobotics CAo Rate Sheet - PROCEPT.xlsx"
type textarea "x"
type input "2026 PROCEPT BioRobotics CAon Rate Sheet - PROCEPT.xlsx"
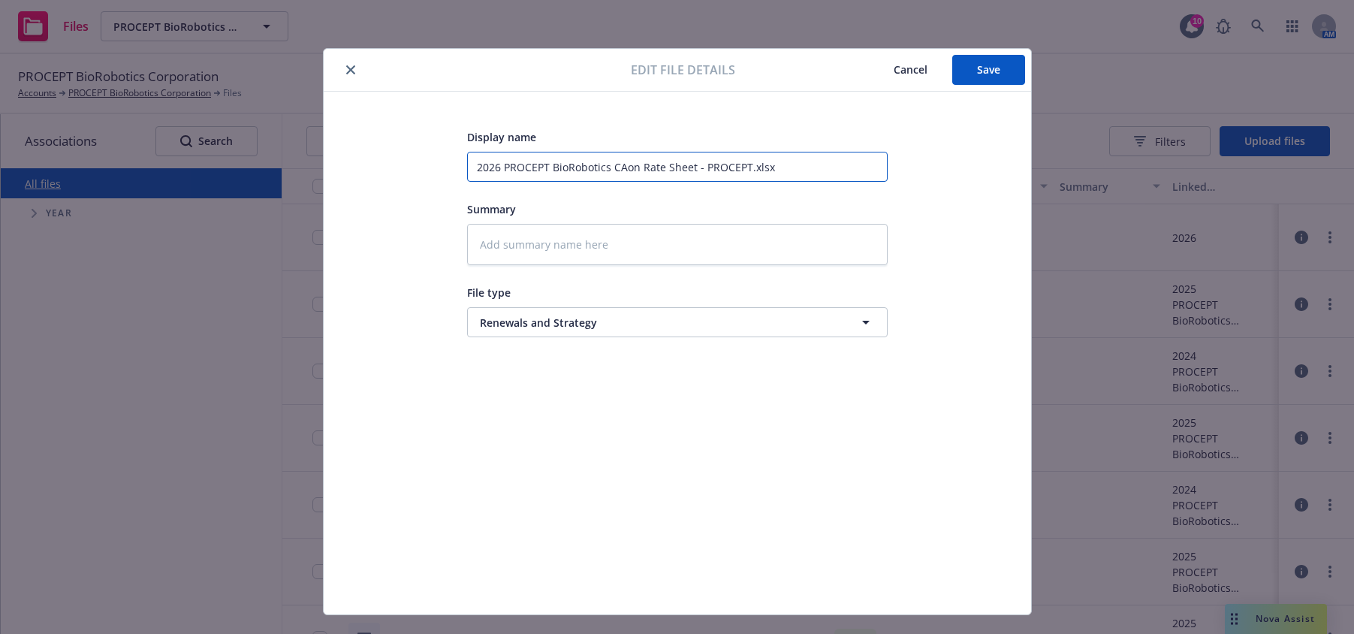
type textarea "x"
type input "2026 PROCEPT BioRobotics CAo Rate Sheet - PROCEPT.xlsx"
type textarea "x"
type input "2026 PROCEPT BioRobotics CA Rate Sheet - PROCEPT.xlsx"
type textarea "x"
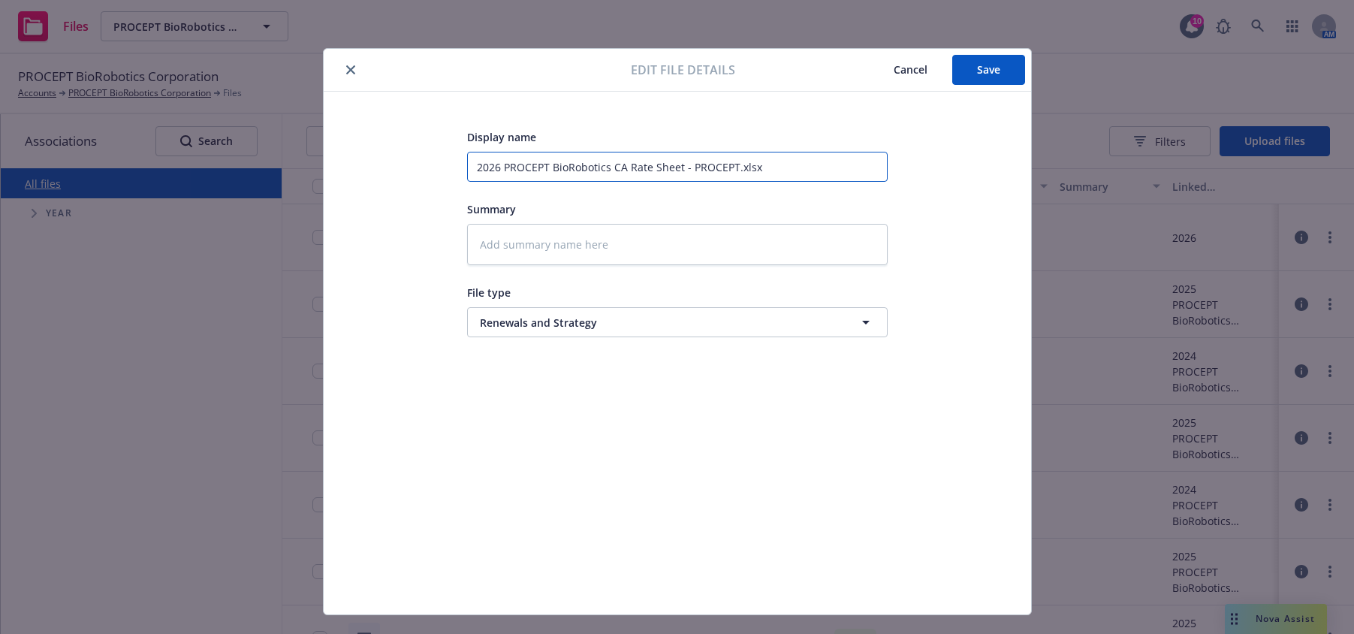
type input "2026 PROCEPT BioRobotics C Rate Sheet - PROCEPT.xlsx"
type textarea "x"
type input "2026 PROCEPT BioRobotics Co Rate Sheet - PROCEPT.xlsx"
type textarea "x"
type input "2026 PROCEPT BioRobotics Con Rate Sheet - PROCEPT.xlsx"
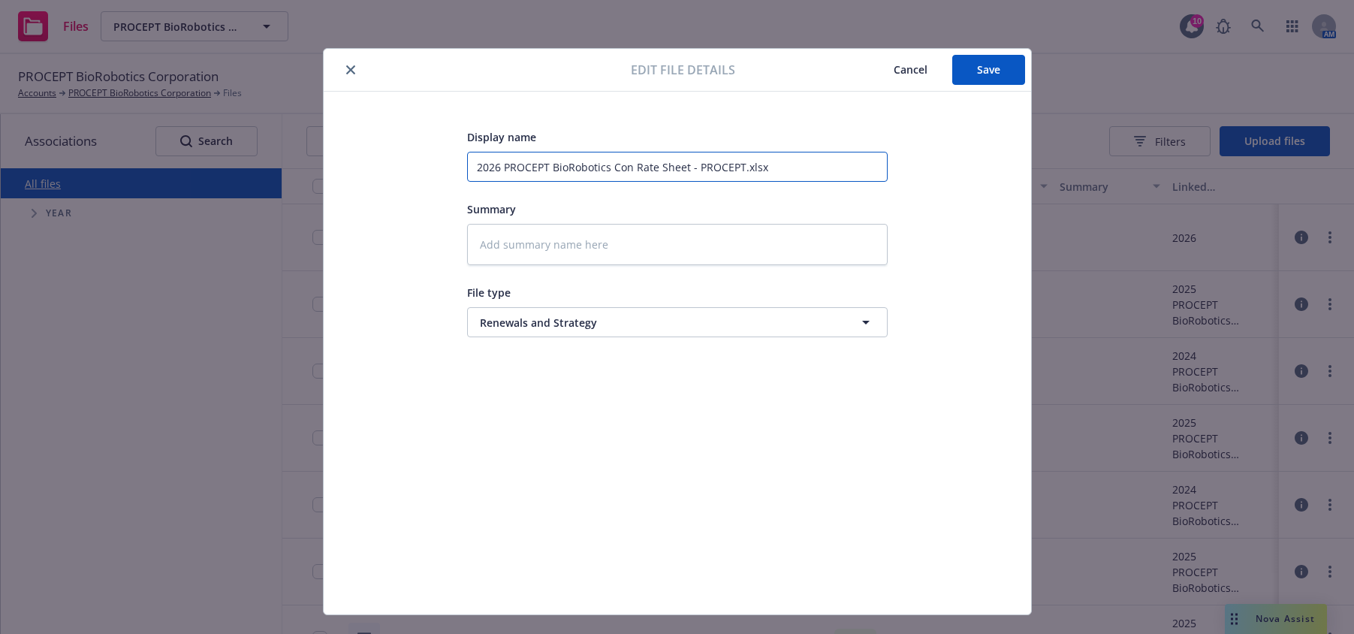
type textarea "x"
type input "2026 PROCEPT BioRobotics Cont Rate Sheet - PROCEPT.xlsx"
type textarea "x"
type input "2026 PROCEPT BioRobotics Contr Rate Sheet - PROCEPT.xlsx"
type textarea "x"
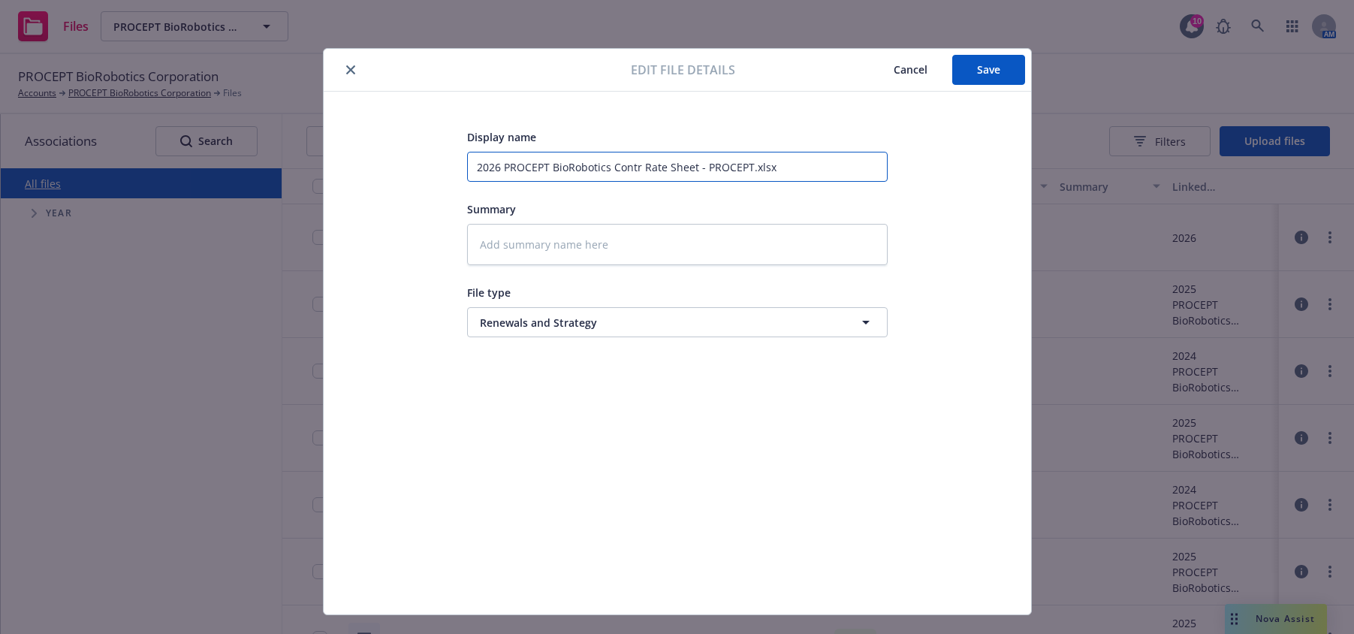
type input "2026 PROCEPT BioRobotics Contri Rate Sheet - PROCEPT.xlsx"
type textarea "x"
type input "2026 PROCEPT BioRobotics Contrib Rate Sheet - PROCEPT.xlsx"
type textarea "x"
type input "2026 PROCEPT BioRobotics Contribut Rate Sheet - PROCEPT.xlsx"
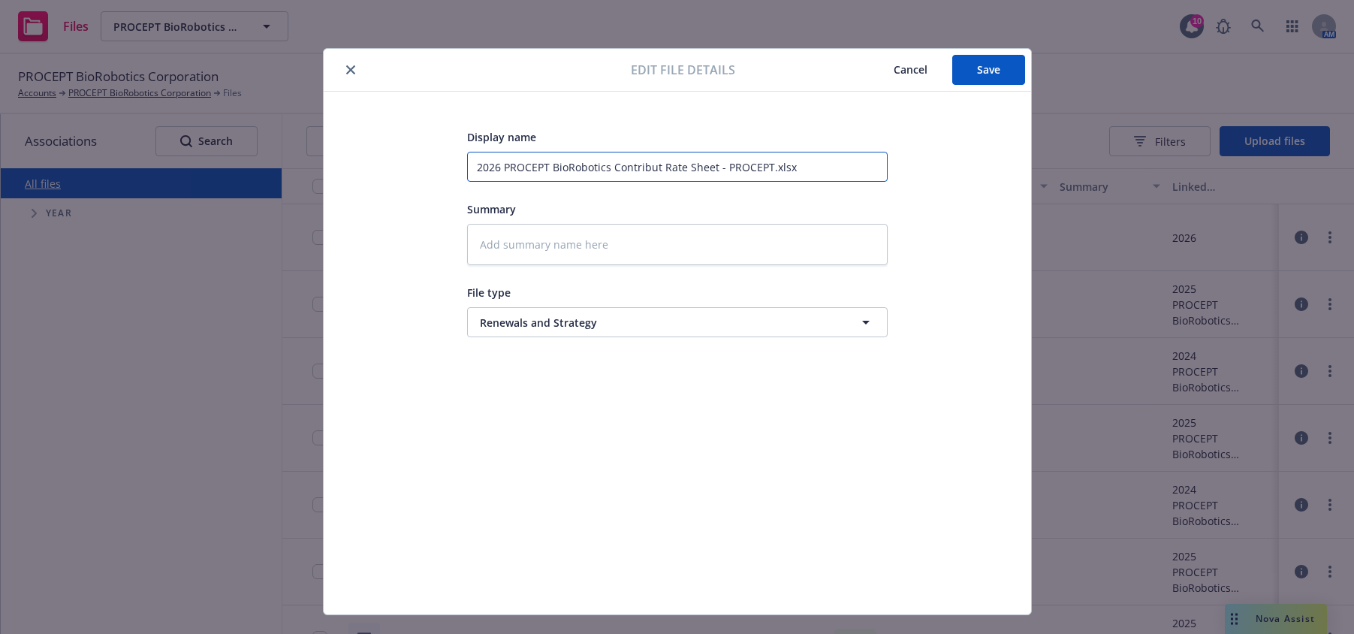
type textarea "x"
type input "2026 PROCEPT BioRobotics Contributi Rate Sheet - PROCEPT.xlsx"
type textarea "x"
type input "2026 PROCEPT BioRobotics Contributio Rate Sheet - PROCEPT.xlsx"
type textarea "x"
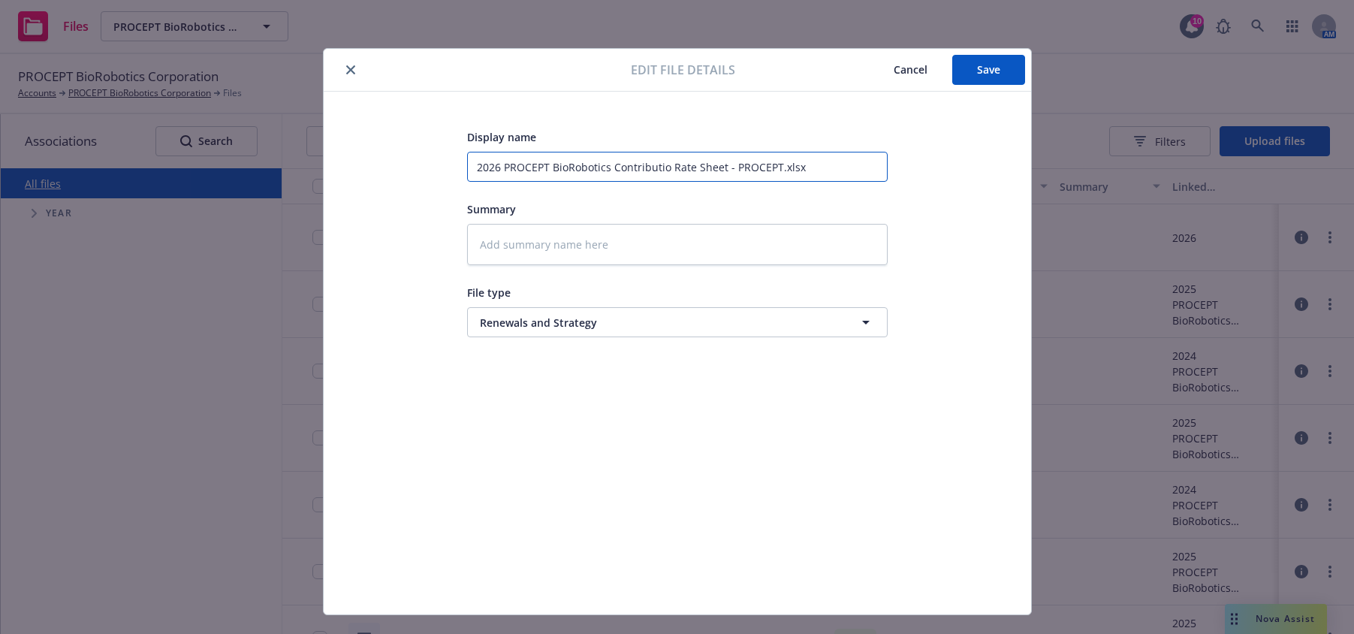
type input "2026 PROCEPT BioRobotics Contribution Rate Sheet - PROCEPT.xlsx"
type textarea "x"
type input "2026 PROCEPT BioRobotics Contributions Rate Sheet - PROCEPT.xlsx"
type textarea "x"
type input "2026 PROCEPT BioRobotics Contributions Rate Sheet - PROCEPT.xlsx"
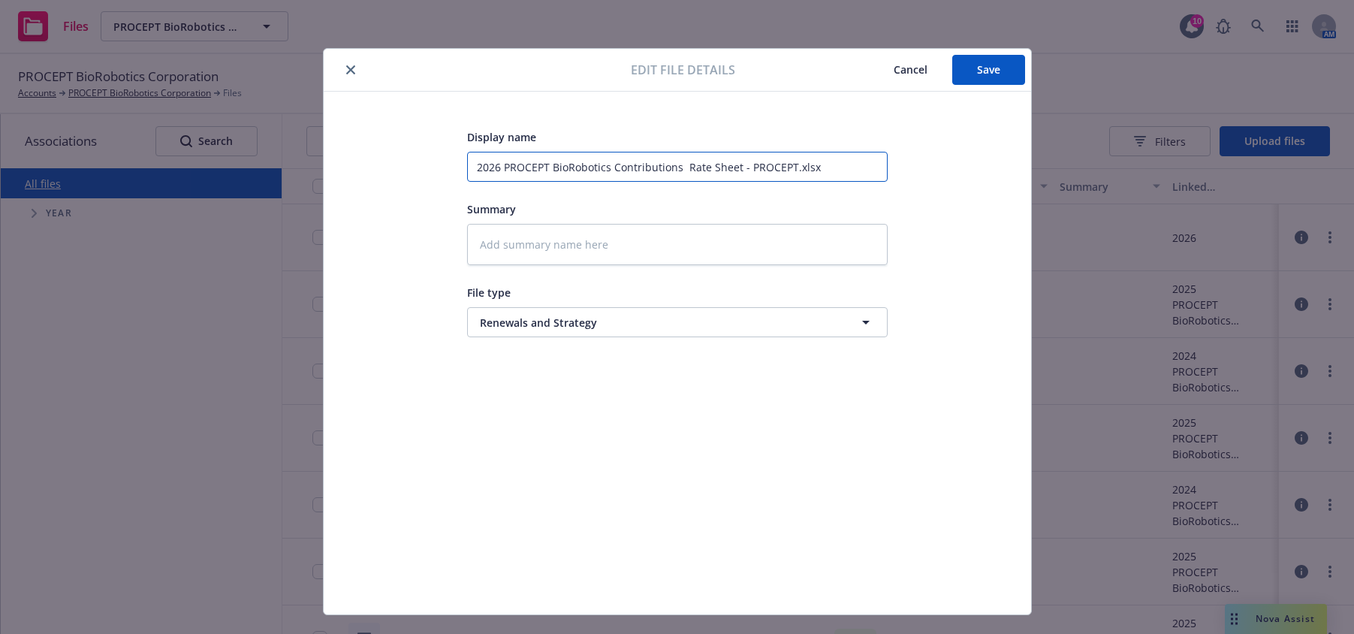
type textarea "x"
type input "2026 PROCEPT BioRobotics Contributions a Rate Sheet - PROCEPT.xlsx"
type textarea "x"
type input "2026 PROCEPT BioRobotics Contributions an Rate Sheet - PROCEPT.xlsx"
type textarea "x"
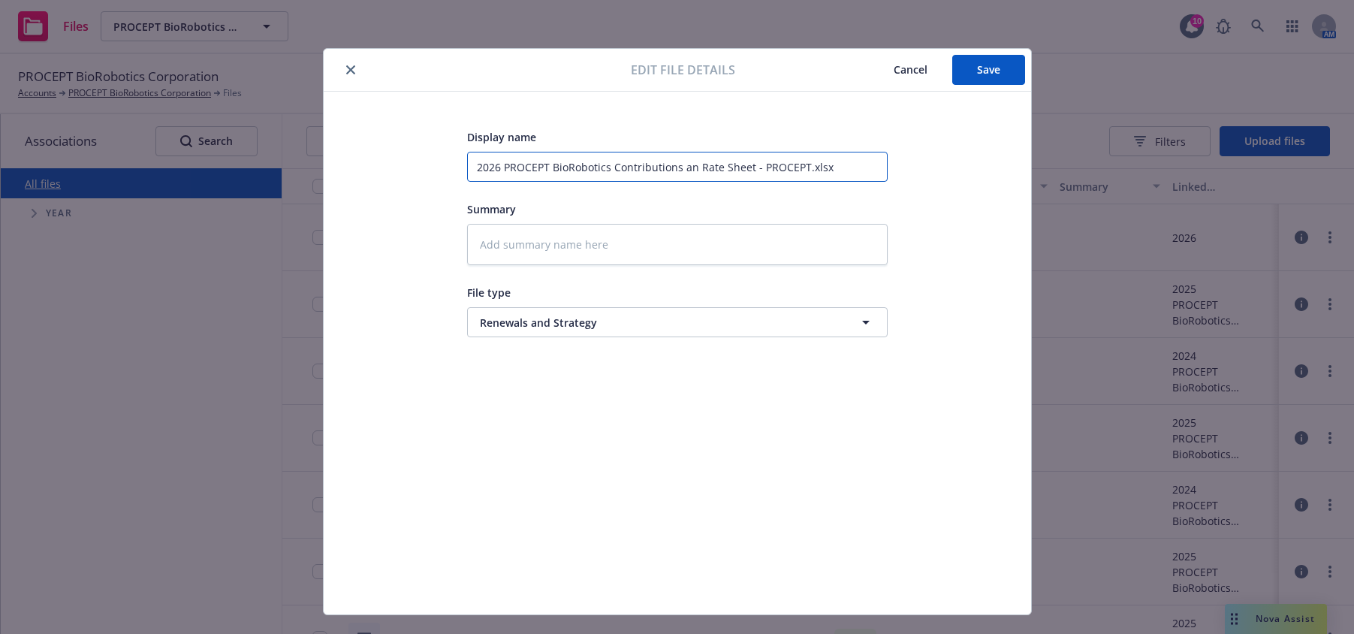
type input "2026 PROCEPT BioRobotics Contributions and Rate Sheet - PROCEPT.xlsx"
type textarea "x"
type input "2026 PROCEPT BioRobotics Contributions an Rate Sheet - PROCEPT.xlsx"
type textarea "x"
type input "2026 PROCEPT BioRobotics Contributions a Rate Sheet - PROCEPT.xlsx"
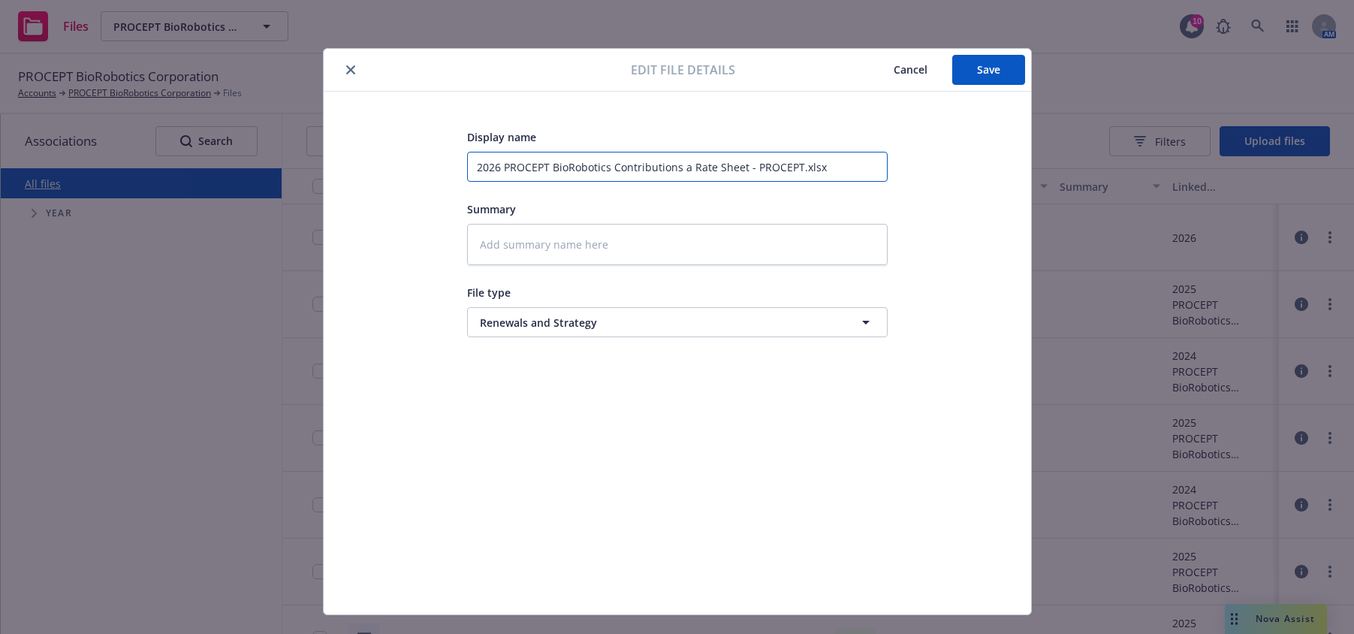
type textarea "x"
type input "2026 PROCEPT BioRobotics Contributions Rate Sheet - PROCEPT.xlsx"
type textarea "x"
type input "2026 PROCEPT BioRobotics Contributions & Rate Sheet - PROCEPT.xlsx"
click at [770, 161] on input "2026 PROCEPT BioRobotics Contributions & Rate Sheet - PROCEPT.xlsx" at bounding box center [677, 167] width 421 height 30
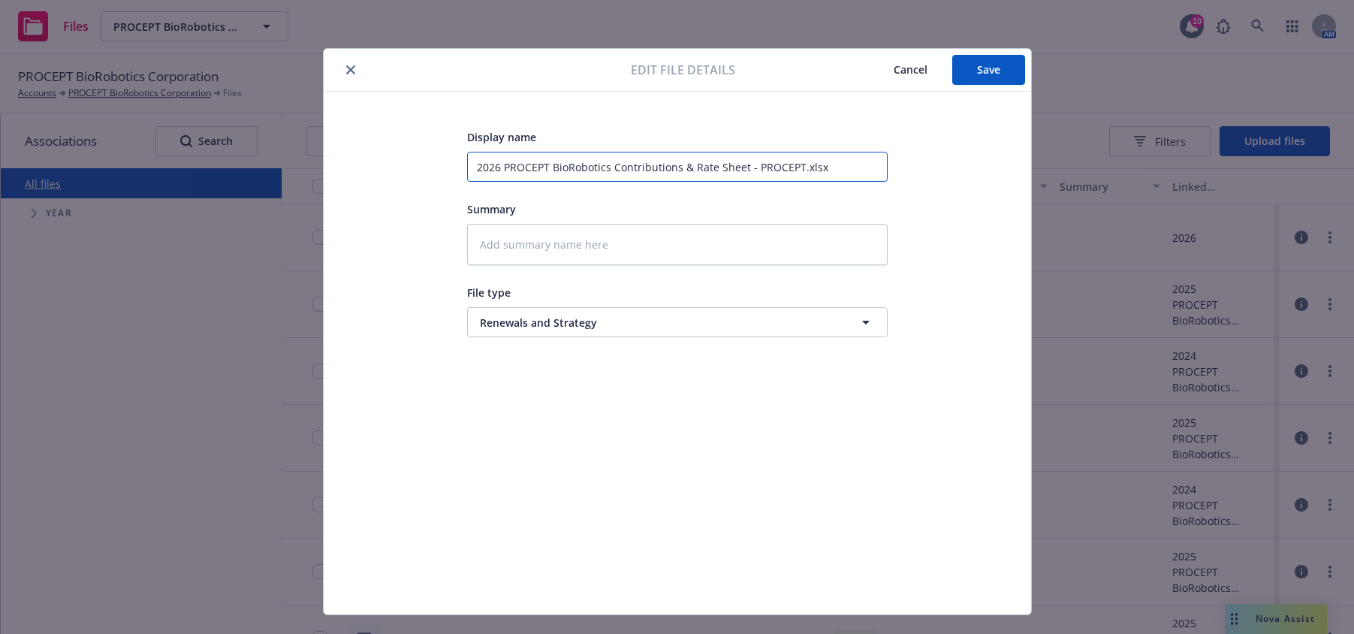
click at [770, 161] on input "2026 PROCEPT BioRobotics Contributions & Rate Sheet - PROCEPT.xlsx" at bounding box center [677, 167] width 421 height 30
type textarea "x"
type input "2026 PROCEPT BioRobotics Contributions & Rate Sheet -.xlsx"
type textarea "x"
type input "2026 PROCEPT BioRobotics Contributions & Rate Sheet .xlsx"
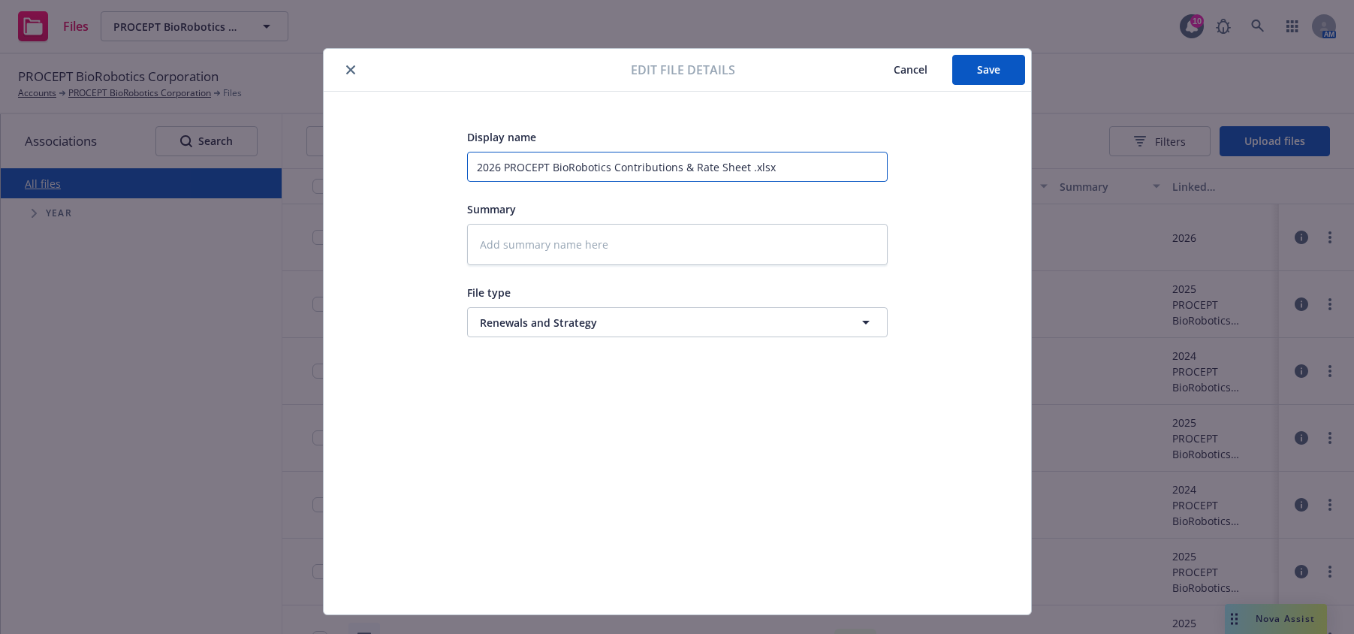
type textarea "x"
type input "2026 PROCEPT BioRobotics Contributions & Rate Sheet.xlsx"
click at [665, 71] on span "Edit file details" at bounding box center [683, 70] width 104 height 18
click at [774, 163] on input "2026 PROCEPT BioRobotics Contributions & Rate Sheet.xlsx" at bounding box center [677, 167] width 421 height 30
drag, startPoint x: 740, startPoint y: 167, endPoint x: 461, endPoint y: 164, distance: 278.6
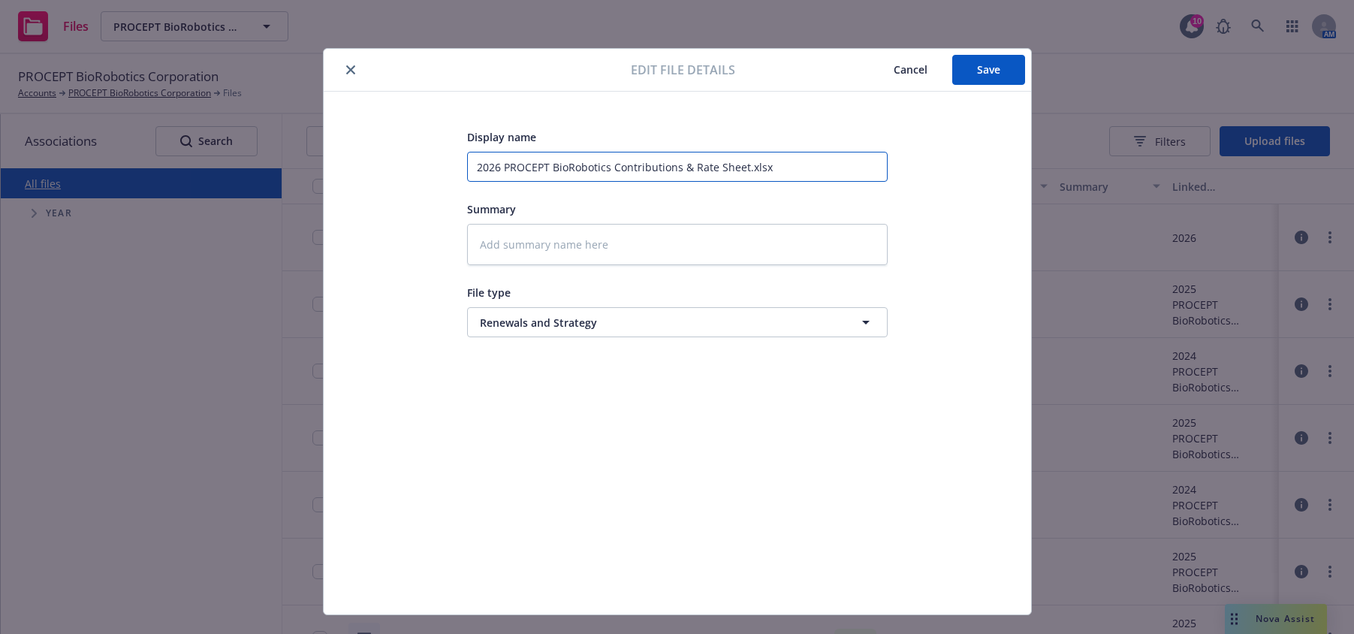
click at [467, 163] on input "2026 PROCEPT BioRobotics Contributions & Rate Sheet.xlsx" at bounding box center [677, 167] width 421 height 30
click at [342, 72] on button "close" at bounding box center [351, 70] width 18 height 18
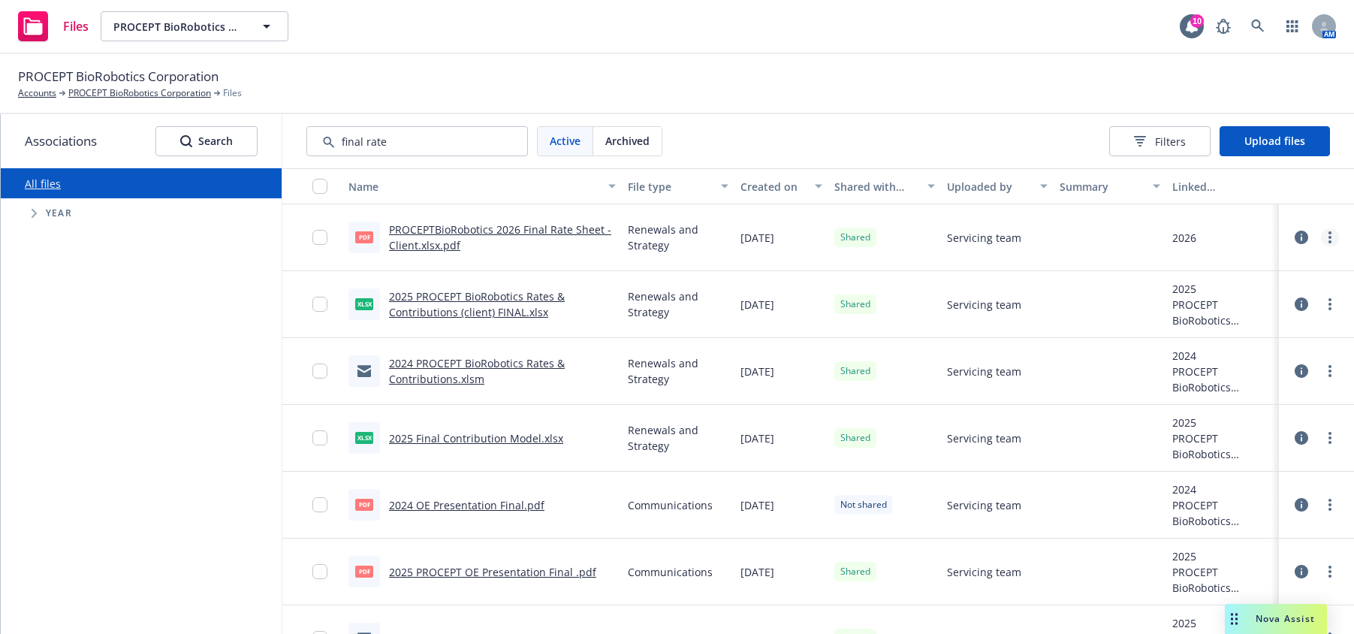
click at [1239, 235] on link "more" at bounding box center [1330, 237] width 18 height 18
click at [1216, 357] on link "Edit" at bounding box center [1240, 358] width 149 height 30
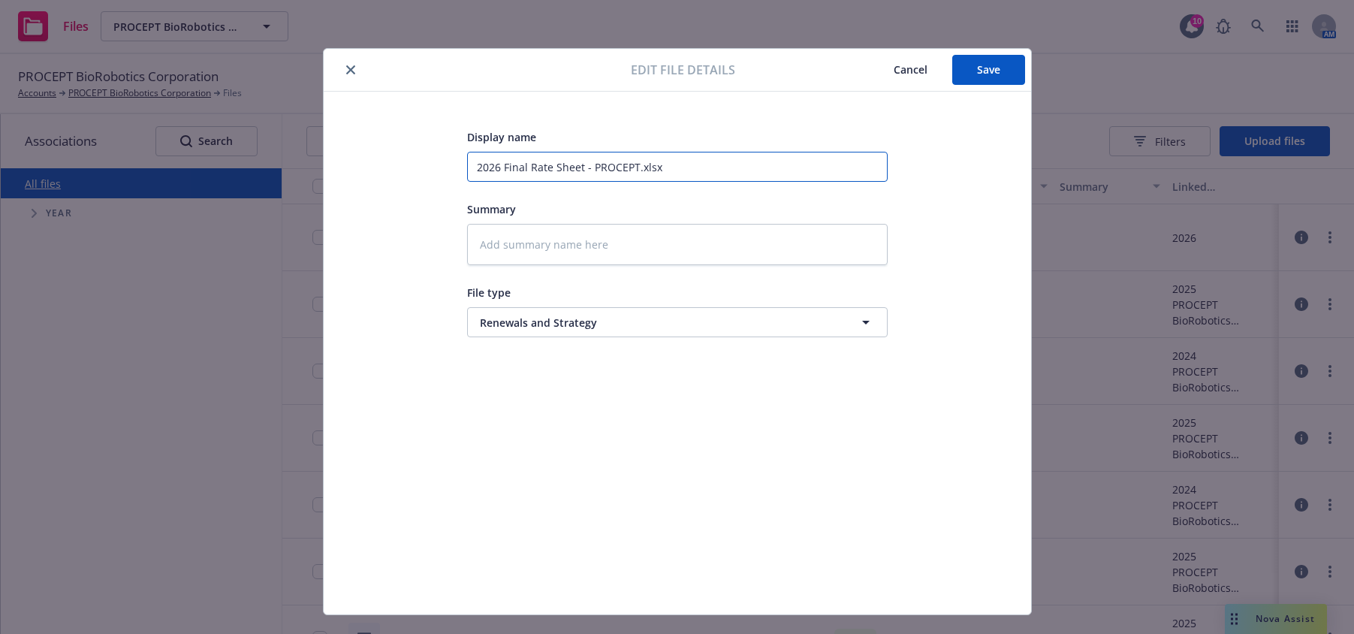
drag, startPoint x: 629, startPoint y: 164, endPoint x: 440, endPoint y: 164, distance: 189.2
click at [440, 164] on div "Display name 2026 Final Rate Sheet - PROCEPT.xlsx Summary File type Renewals an…" at bounding box center [677, 353] width 647 height 451
paste input "PROCEPT BioRobotics Contributions & Rate Sheet"
type textarea "x"
type input "2026 PROCEPT BioRobotics Contributions & Rate Sheet.xlsx"
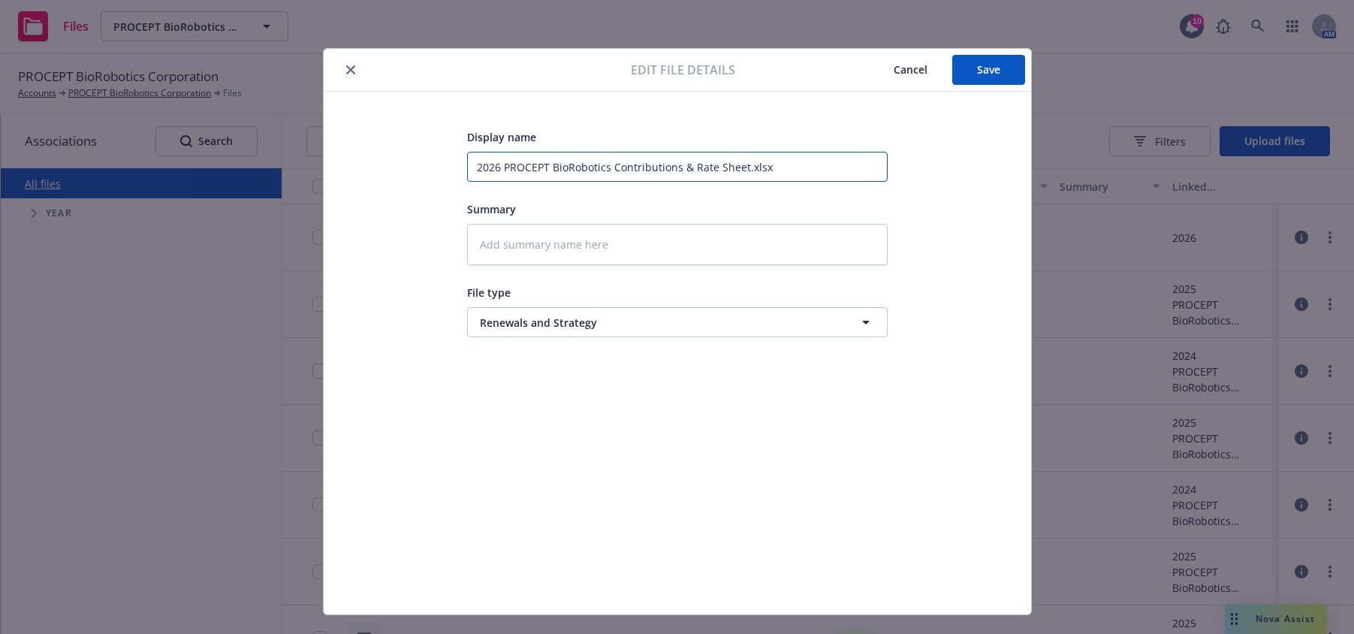
click at [731, 166] on input "2026 PROCEPT BioRobotics Contributions & Rate Sheet.xlsx" at bounding box center [677, 167] width 421 height 30
type textarea "x"
type input "2026 PROCEPT BioRobotics Contributions & Rate.xlsx"
type textarea "x"
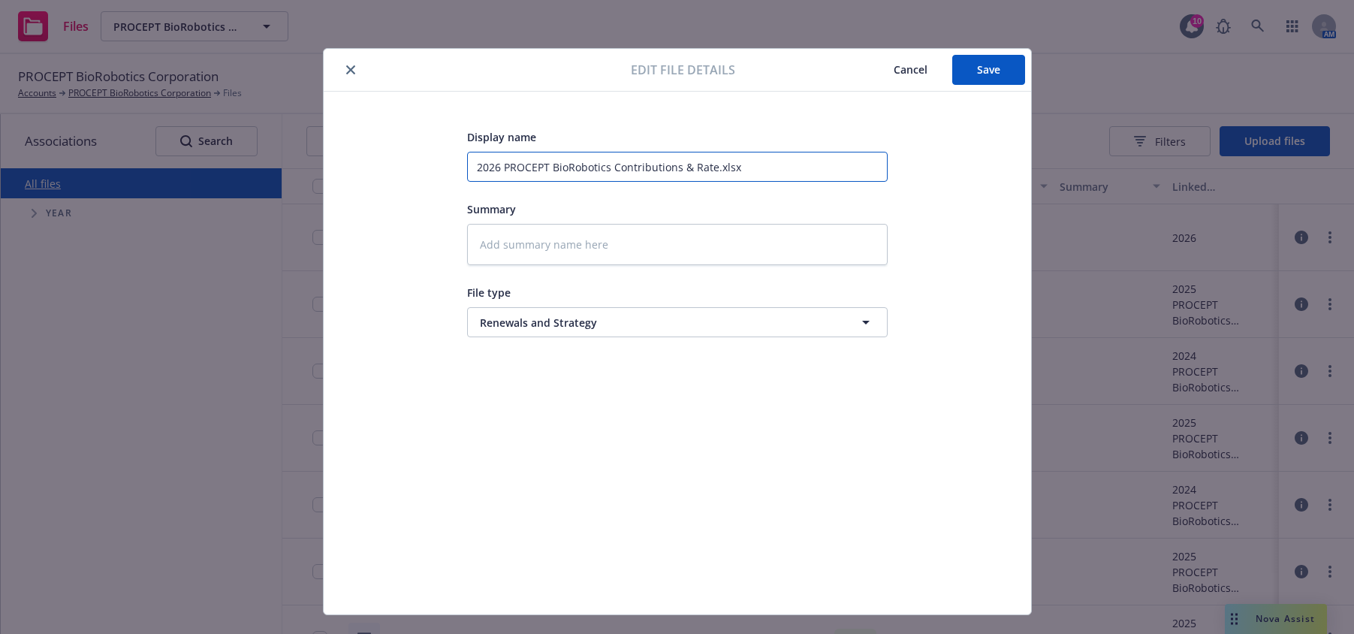
type input "2026 PROCEPT BioRobotics Contributions & Rates.xlsx"
click at [701, 167] on input "2026 PROCEPT BioRobotics Contributions & Rates.xlsx" at bounding box center [677, 167] width 421 height 30
type textarea "x"
type input "2026 PROCEPT BioRobotics Contributions &.xlsx"
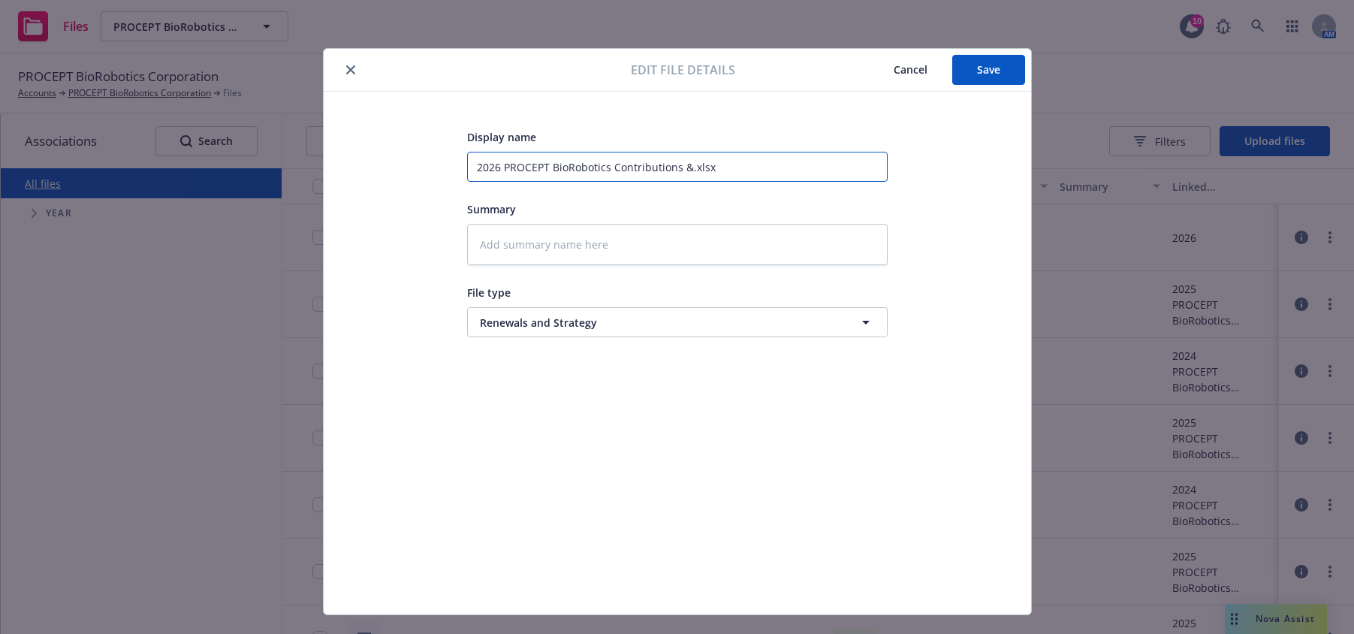
click at [608, 167] on input "2026 PROCEPT BioRobotics Contributions &.xlsx" at bounding box center [677, 167] width 421 height 30
paste input "Rates"
type textarea "x"
type input "2026 PROCEPT BioRobotics RatesContributions &.xlsx"
type textarea "x"
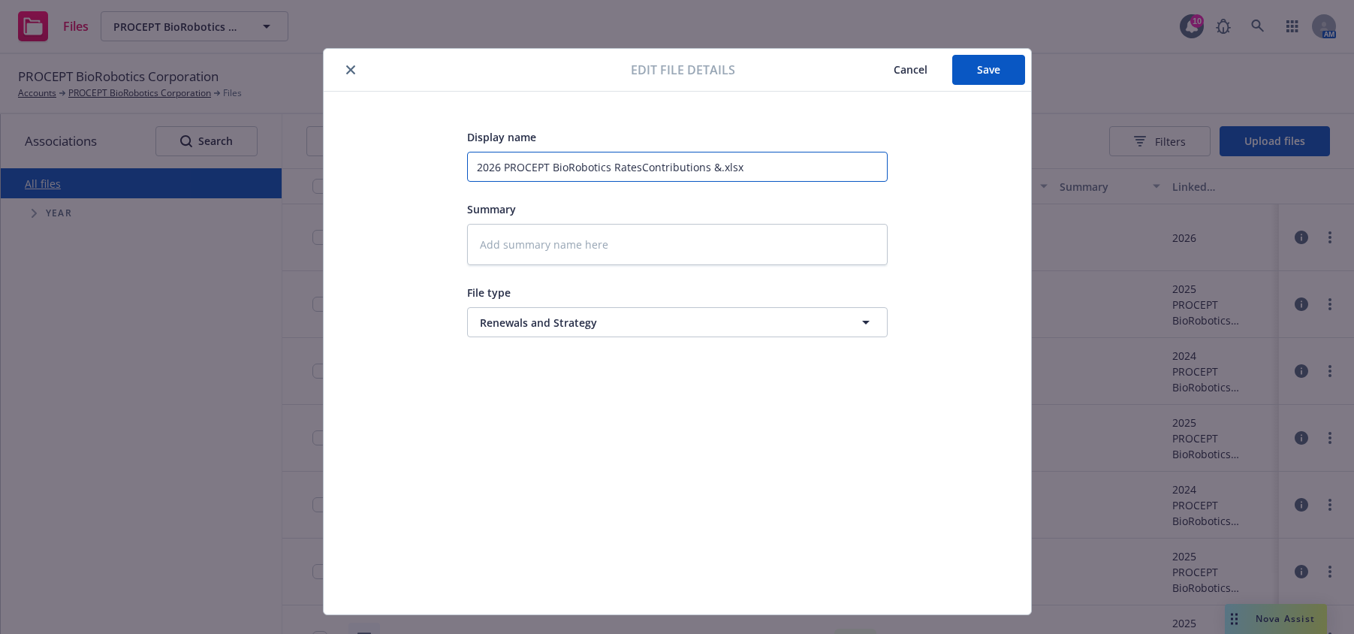
type input "2026 PROCEPT BioRobotics Rates Contributions &.xlsx"
type textarea "x"
type input "2026 PROCEPT BioRobotics Rates &Contributions &.xlsx"
type textarea "x"
type input "2026 PROCEPT BioRobotics Rates & Contributions &.xlsx"
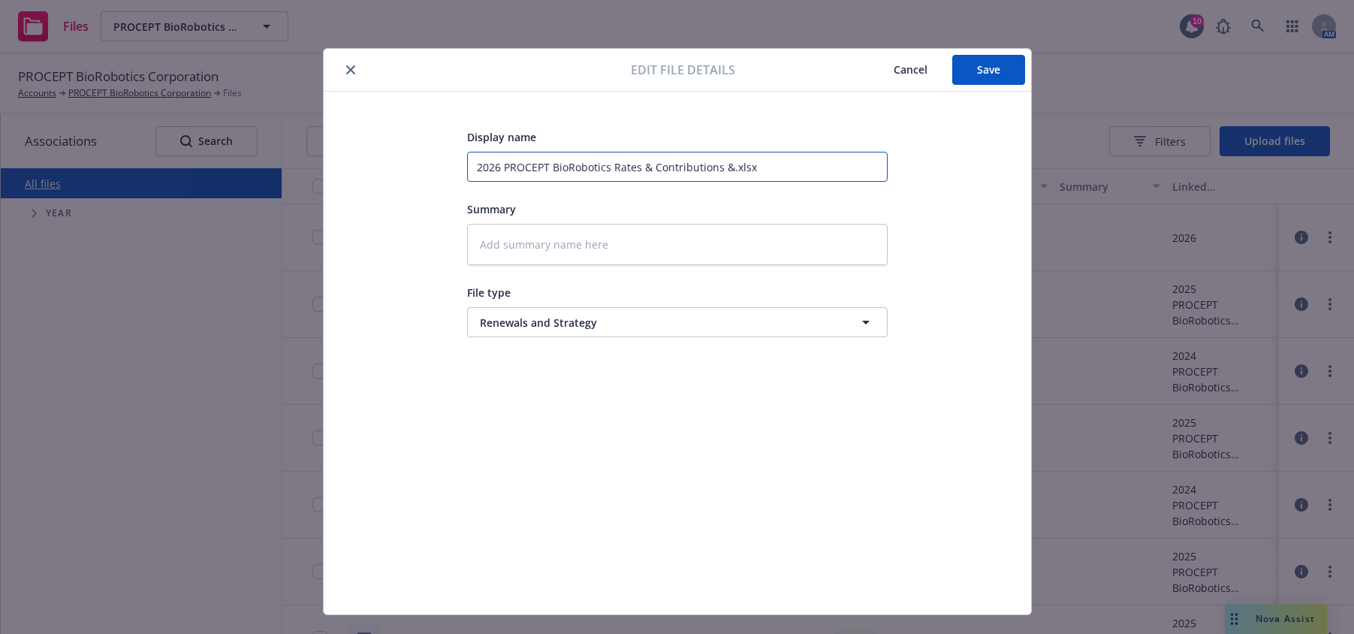
click at [722, 167] on input "2026 PROCEPT BioRobotics Rates & Contributions &.xlsx" at bounding box center [677, 167] width 421 height 30
type textarea "x"
type input "2026 PROCEPT BioRobotics Rates & Contributions .xlsx"
type textarea "x"
type input "2026 PROCEPT BioRobotics Rates & Contributions (.xlsx"
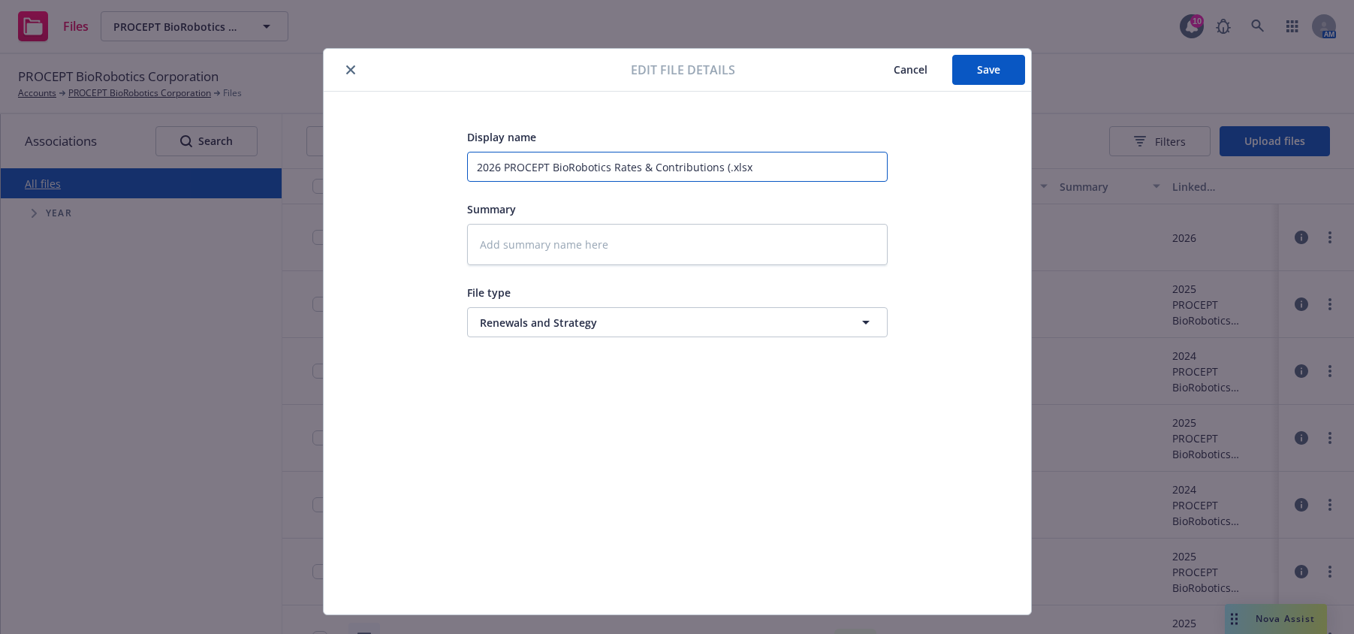
type textarea "x"
type input "2026 PROCEPT BioRobotics Rates & Contributions (c.xlsx"
type textarea "x"
type input "2026 PROCEPT BioRobotics Rates & Contributions (cl.xlsx"
type textarea "x"
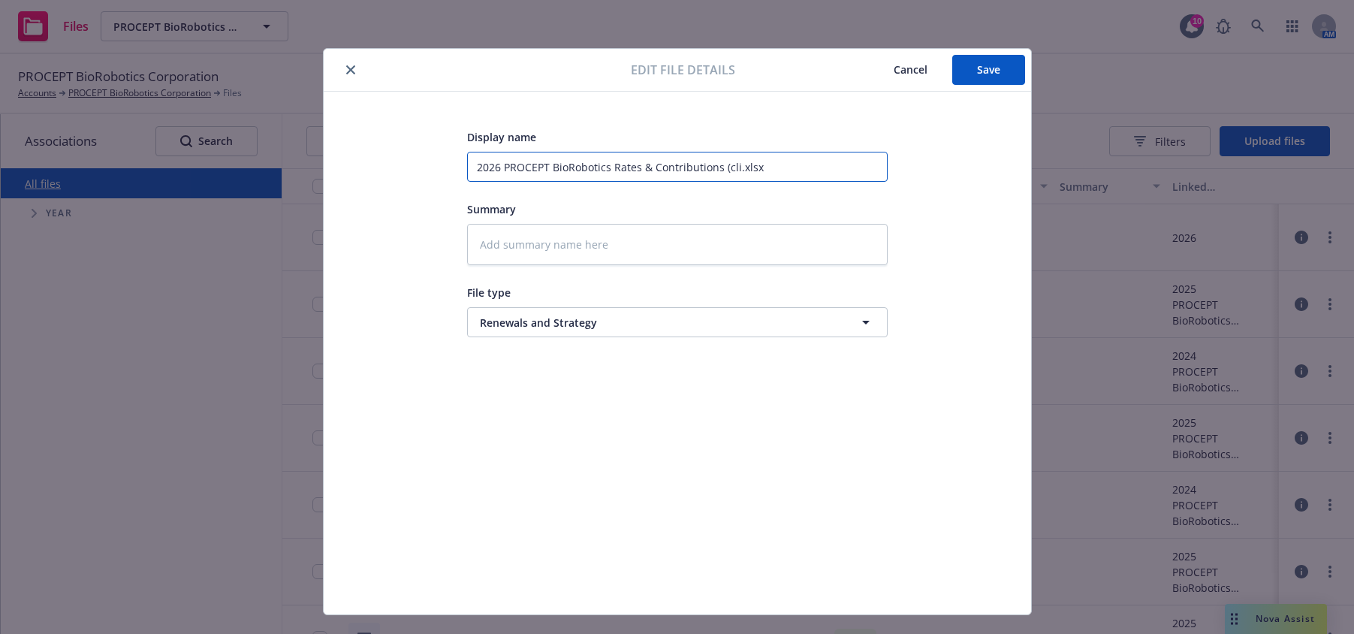
type input "2026 PROCEPT BioRobotics Rates & Contributions (clie.xlsx"
type textarea "x"
type input "2026 PROCEPT BioRobotics Rates & Contributions (clien.xlsx"
type textarea "x"
type input "2026 PROCEPT BioRobotics Rates & Contributions (client.xlsx"
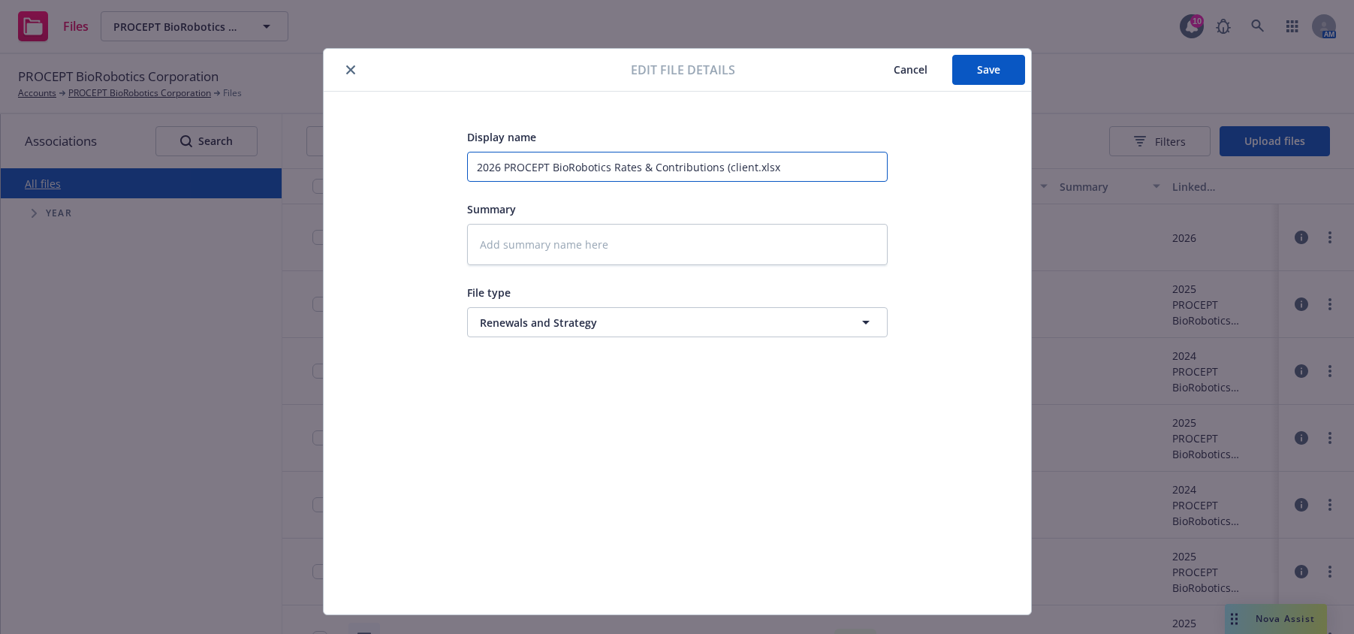
type textarea "x"
type input "2026 PROCEPT BioRobotics Rates & Contributions (client).xlsx"
type textarea "x"
type input "2026 PROCEPT BioRobotics Rates & Contributions (client) .xlsx"
type textarea "x"
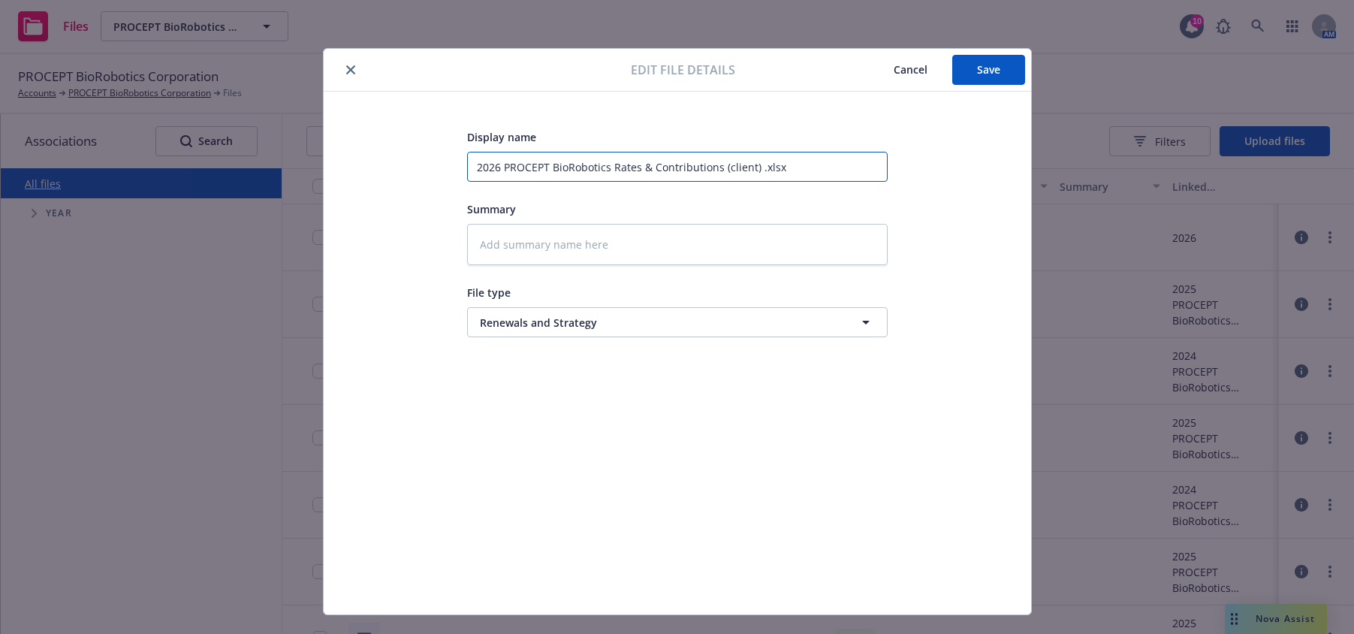
type input "2026 PROCEPT BioRobotics Rates & Contributions (client) F.xlsx"
type textarea "x"
type input "2026 PROCEPT BioRobotics Rates & Contributions (client) FI.xlsx"
type textarea "x"
type input "2026 PROCEPT BioRobotics Rates & Contributions (client) FIN.xlsx"
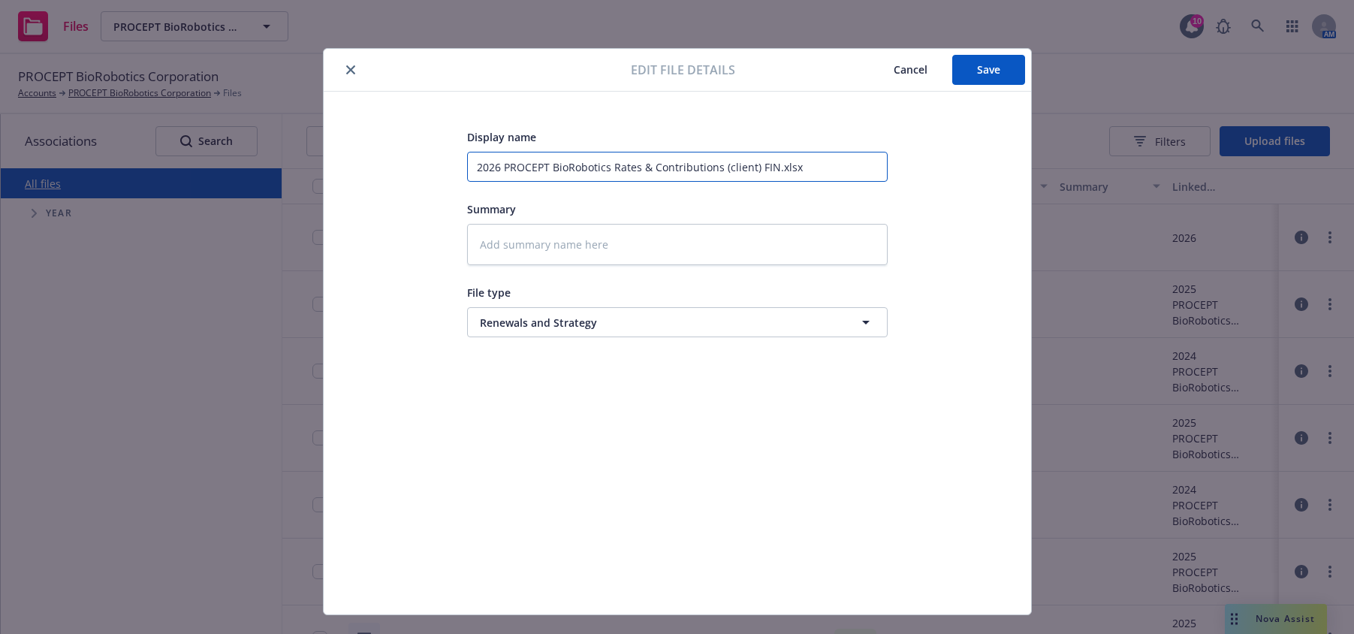
type textarea "x"
type input "2026 PROCEPT BioRobotics Rates & Contributions (client) FINA.xlsx"
type textarea "x"
type input "2026 PROCEPT BioRobotics Rates & Contributions (client) FINAL.xlsx"
click at [984, 73] on span "Save" at bounding box center [988, 69] width 23 height 14
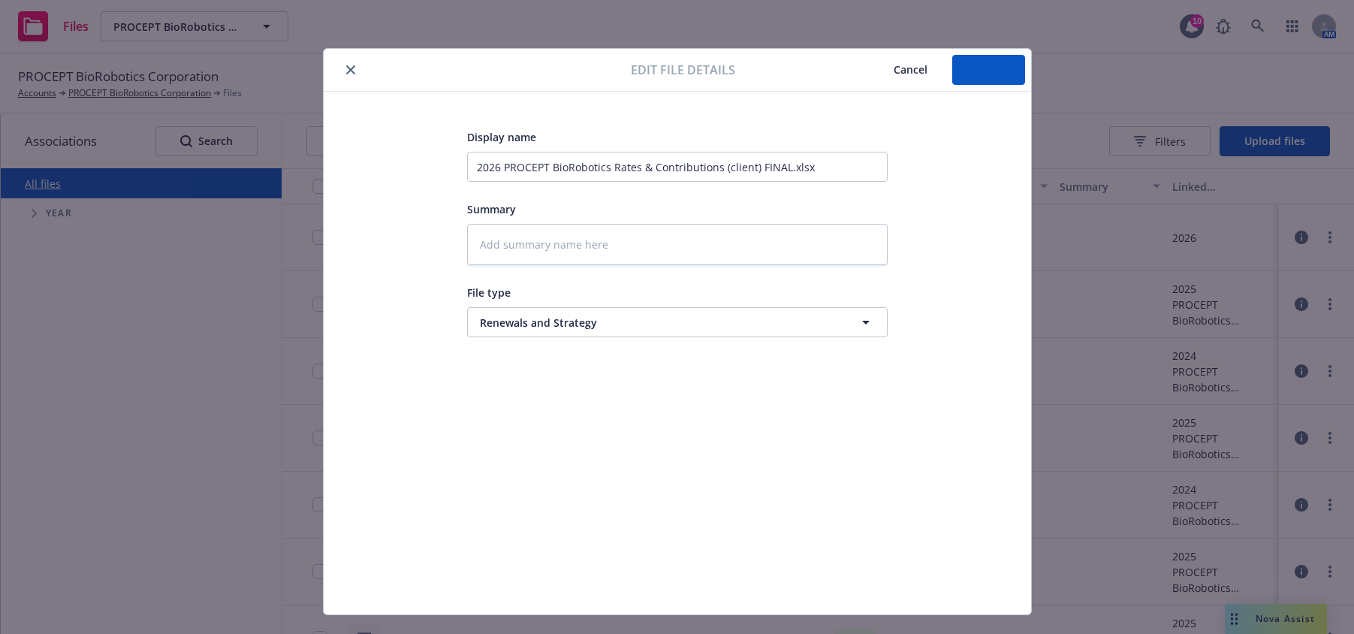
type textarea "x"
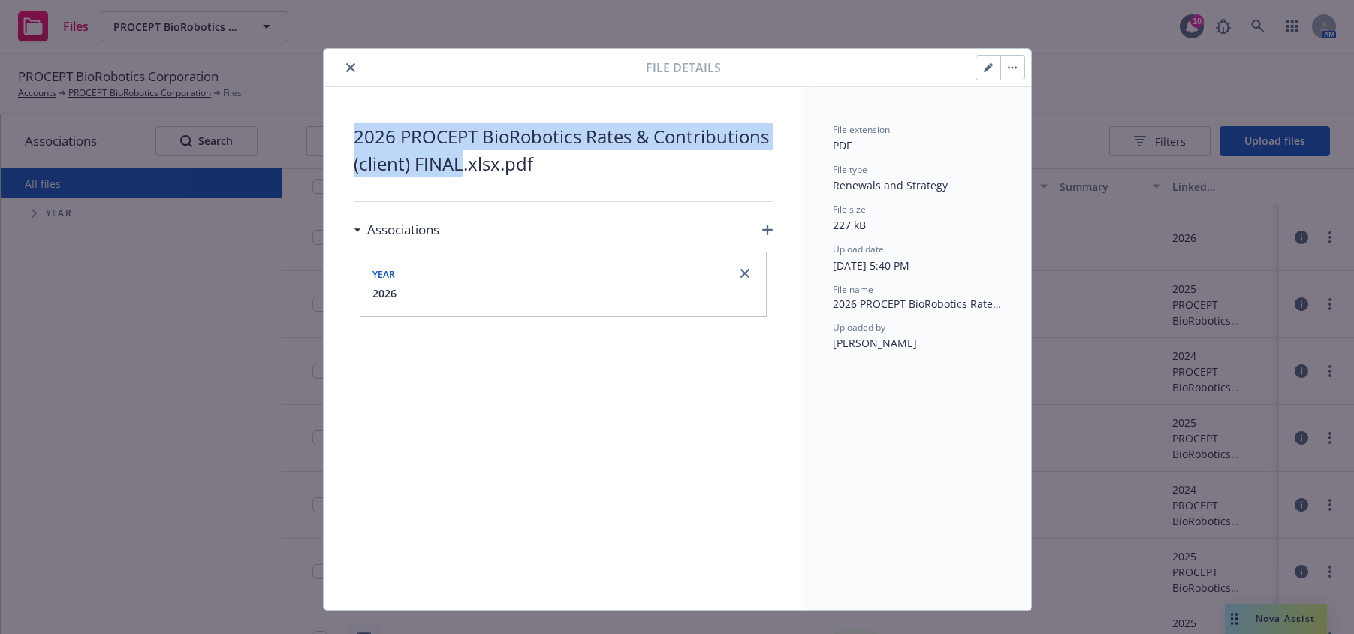
drag, startPoint x: 342, startPoint y: 131, endPoint x: 455, endPoint y: 160, distance: 116.4
click at [455, 160] on div "2026 PROCEPT BioRobotics Rates & Contributions (client) FINAL.xlsx.pdf Associat…" at bounding box center [563, 348] width 479 height 523
copy span "2026 PROCEPT BioRobotics Rates & Contributions (client) FINAL"
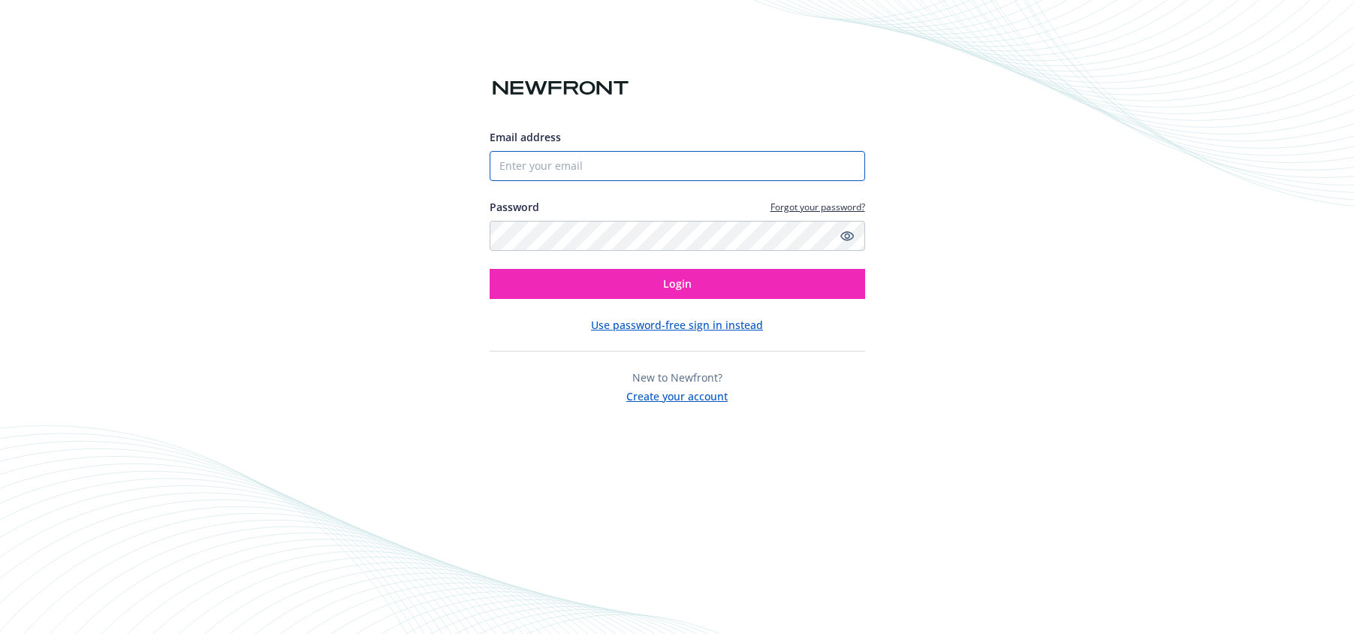
click at [594, 167] on input "Email address" at bounding box center [677, 166] width 375 height 30
type input "[PERSON_NAME][EMAIL_ADDRESS][PERSON_NAME][DOMAIN_NAME]"
click at [490, 269] on button "Login" at bounding box center [677, 284] width 375 height 30
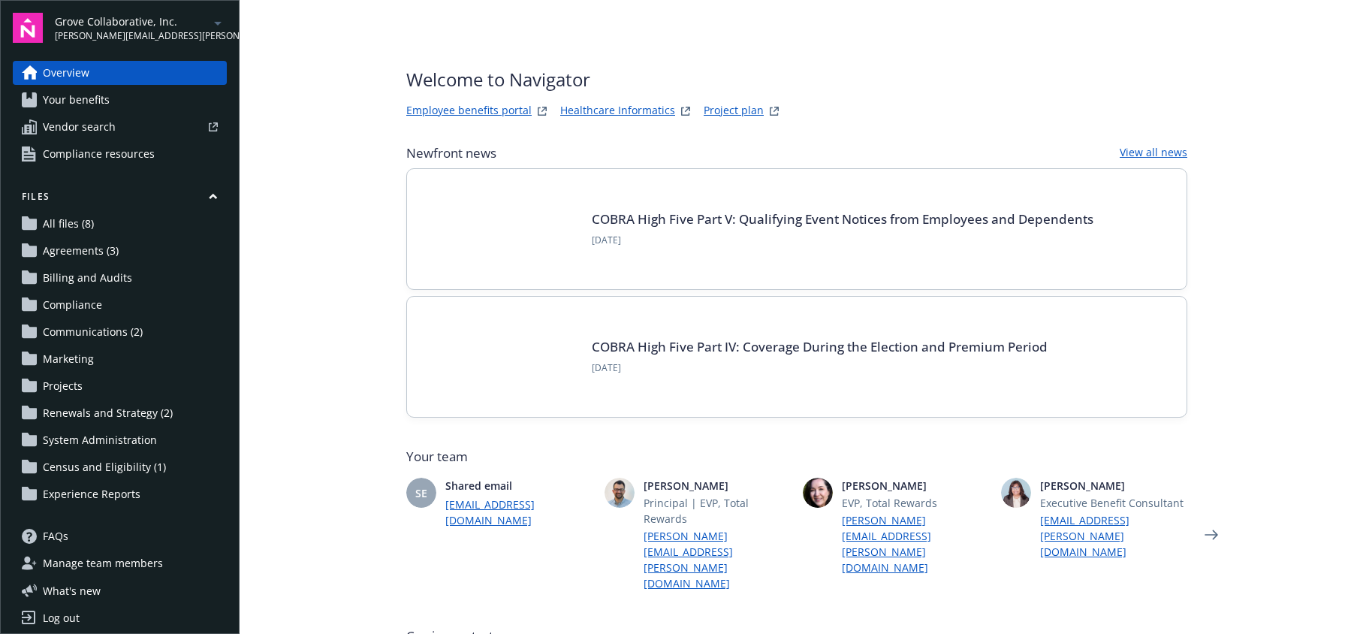
scroll to position [325, 0]
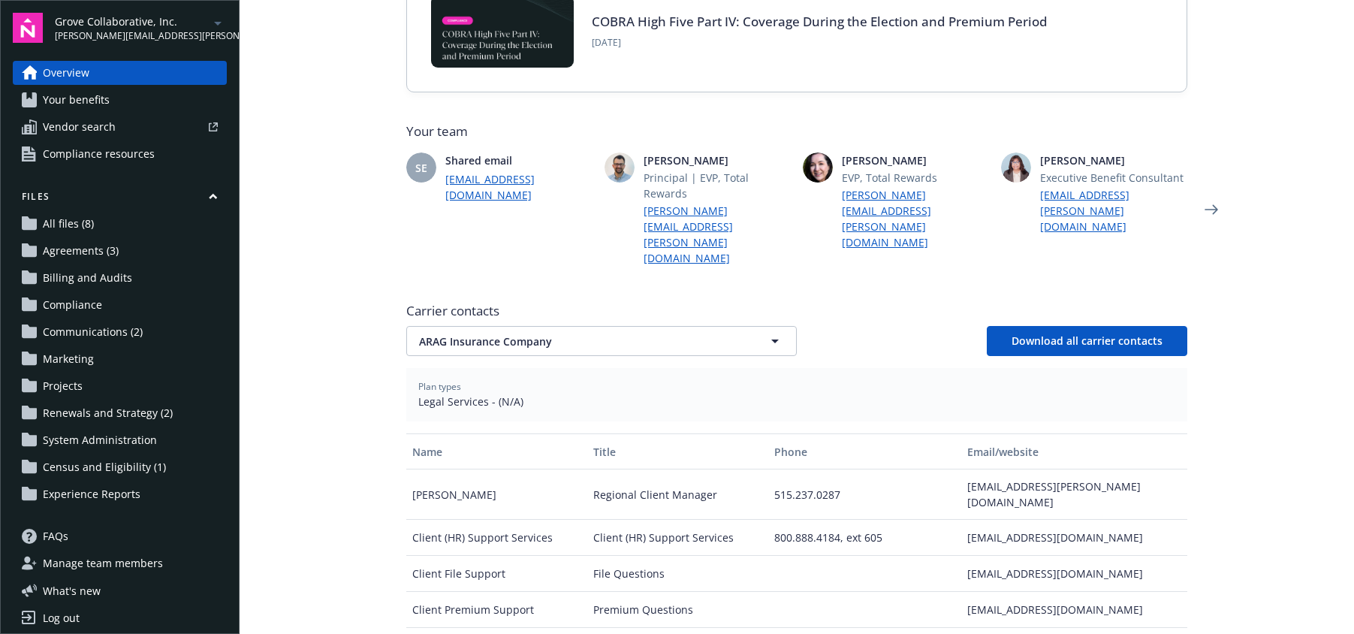
click at [123, 97] on link "Your benefits" at bounding box center [120, 100] width 214 height 24
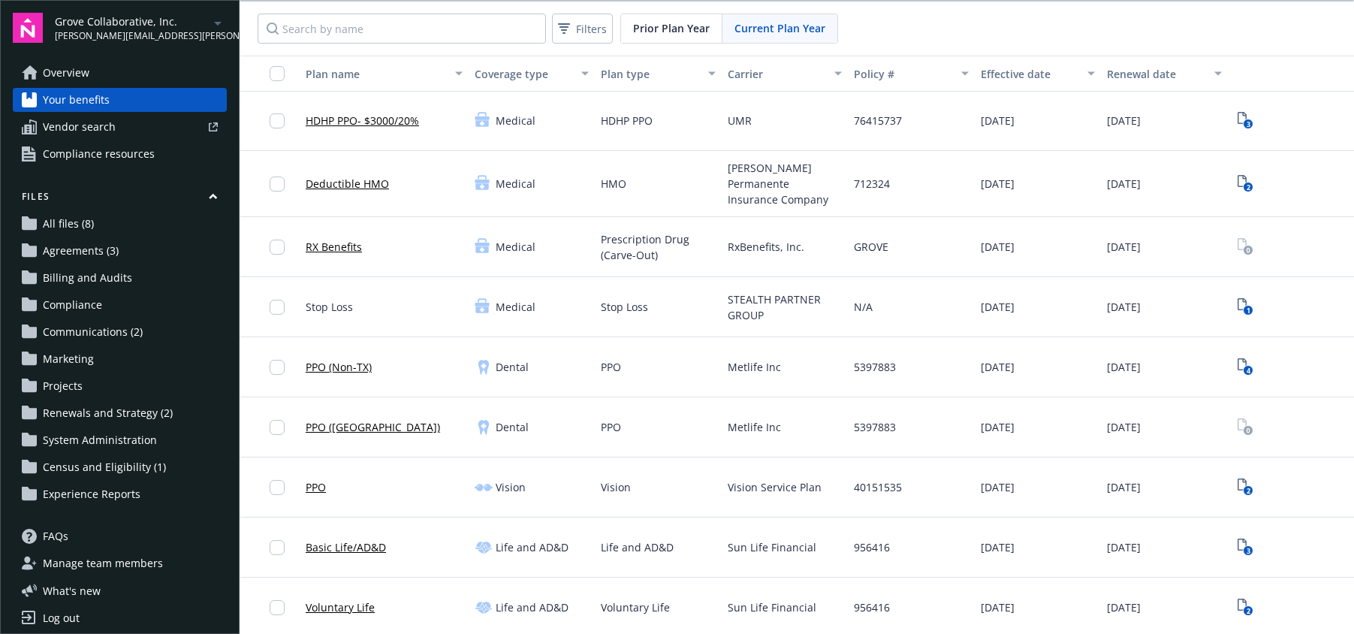
scroll to position [124, 0]
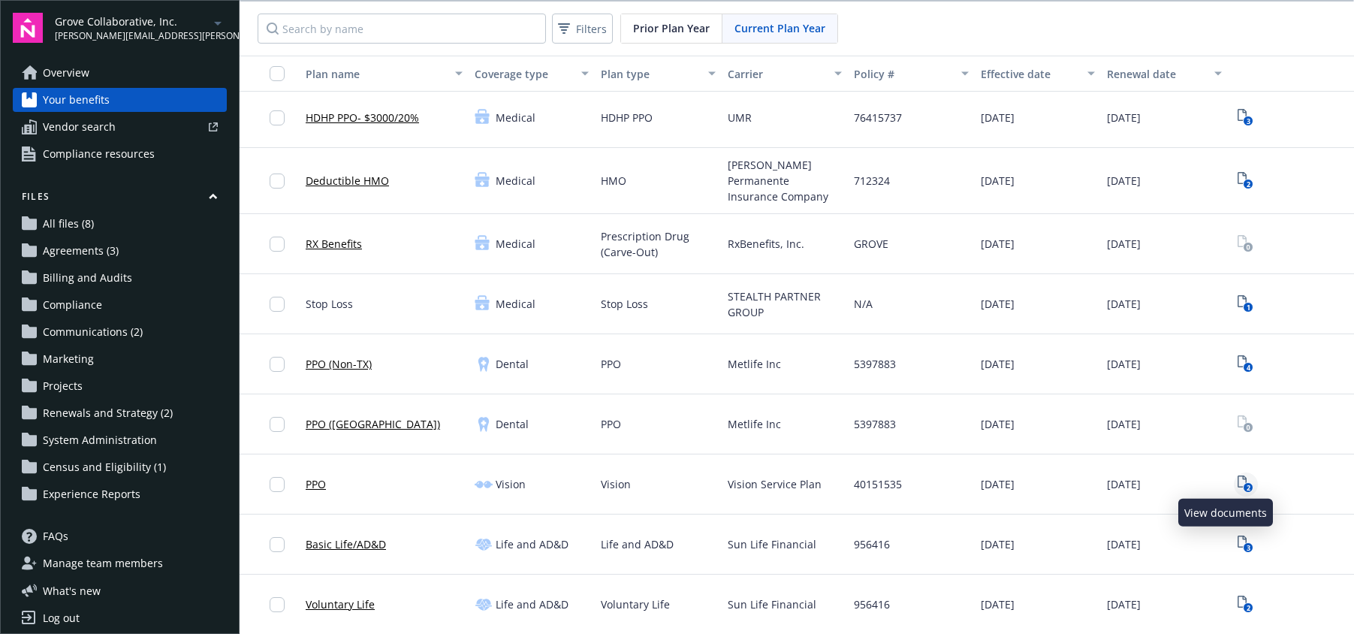
click at [1238, 475] on icon "2" at bounding box center [1246, 483] width 16 height 17
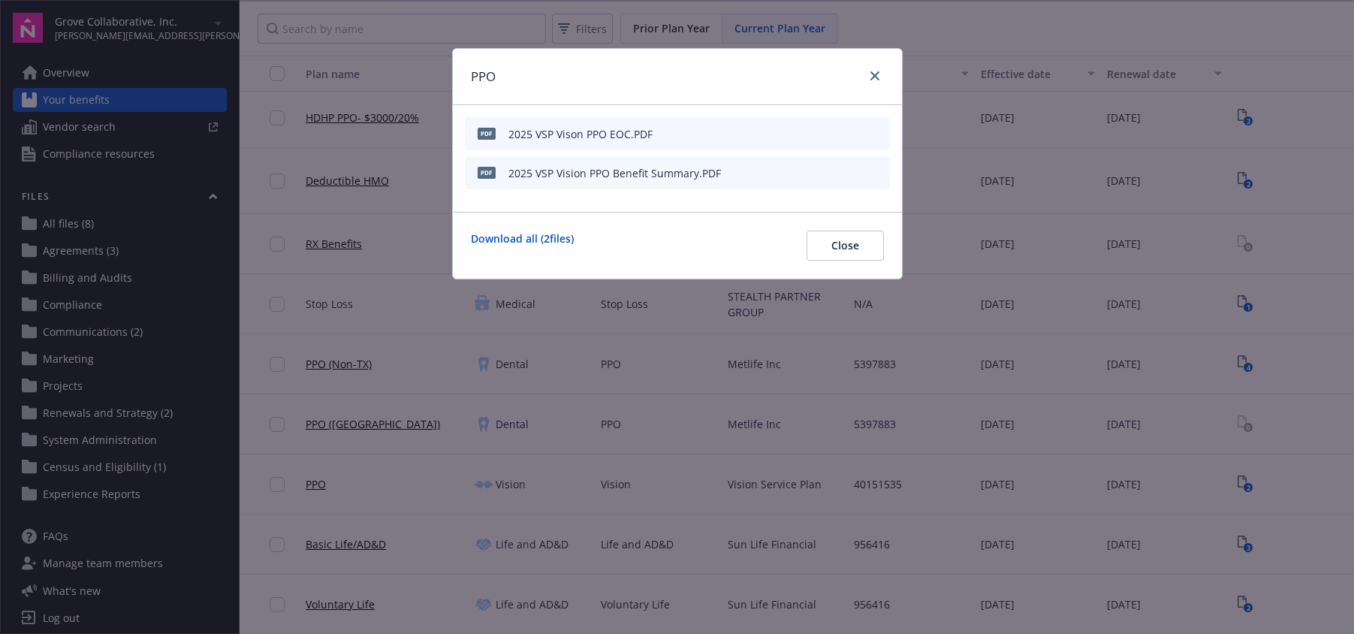
click at [653, 167] on div "2025 VSP Vision PPO Benefit Summary.PDF" at bounding box center [614, 173] width 213 height 16
click at [878, 171] on icon "preview file" at bounding box center [876, 172] width 14 height 11
click at [880, 131] on icon "preview file" at bounding box center [876, 133] width 14 height 11
click at [867, 74] on link "close" at bounding box center [875, 76] width 18 height 18
